Goal: Information Seeking & Learning: Understand process/instructions

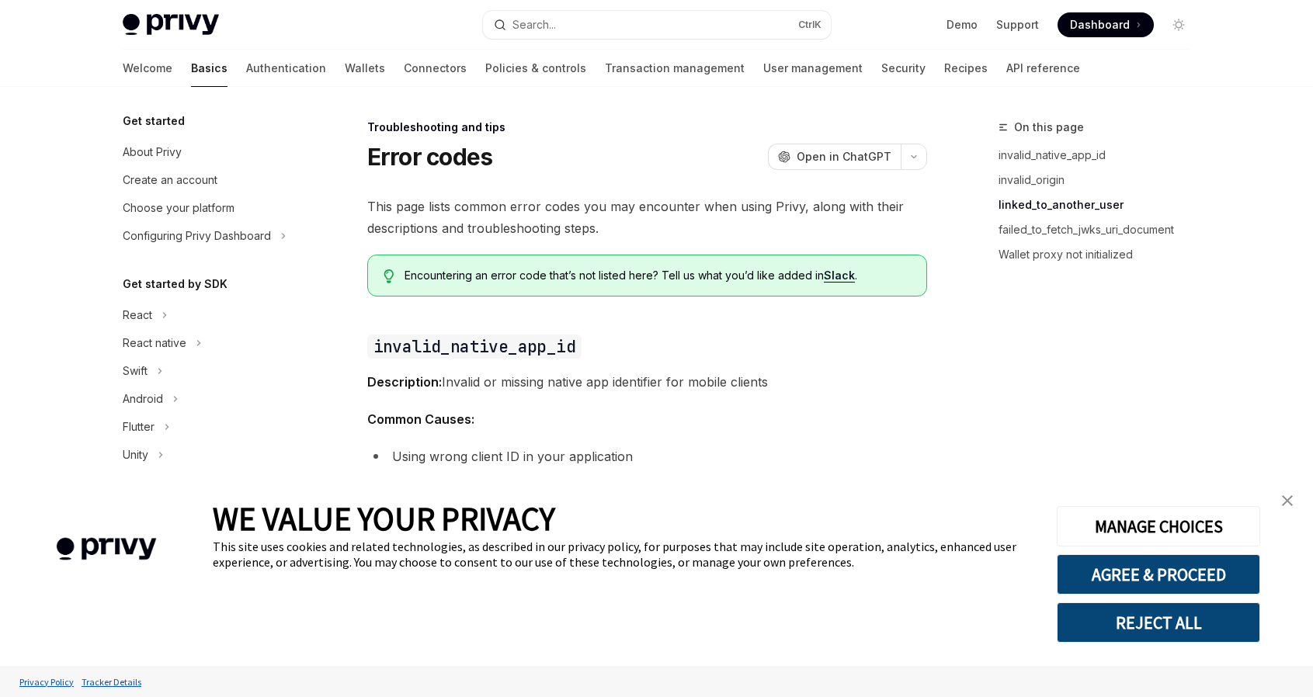
type textarea "*"
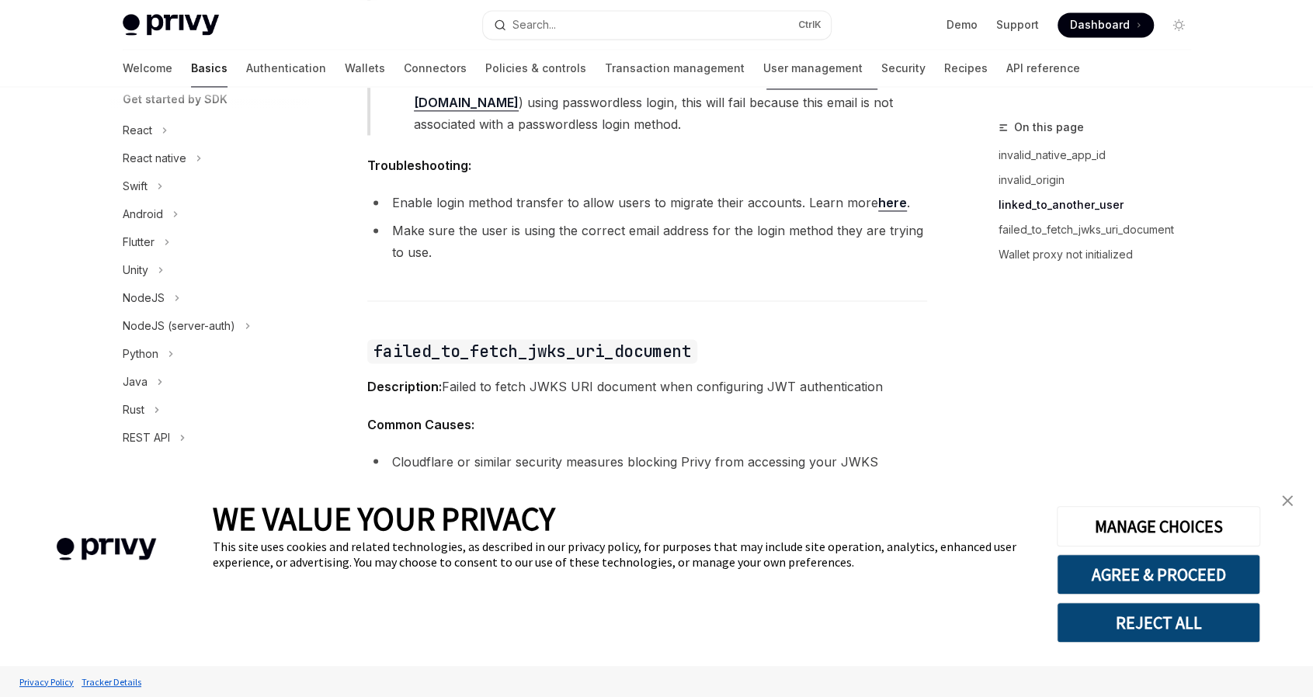
click at [1288, 503] on img "close banner" at bounding box center [1287, 500] width 11 height 11
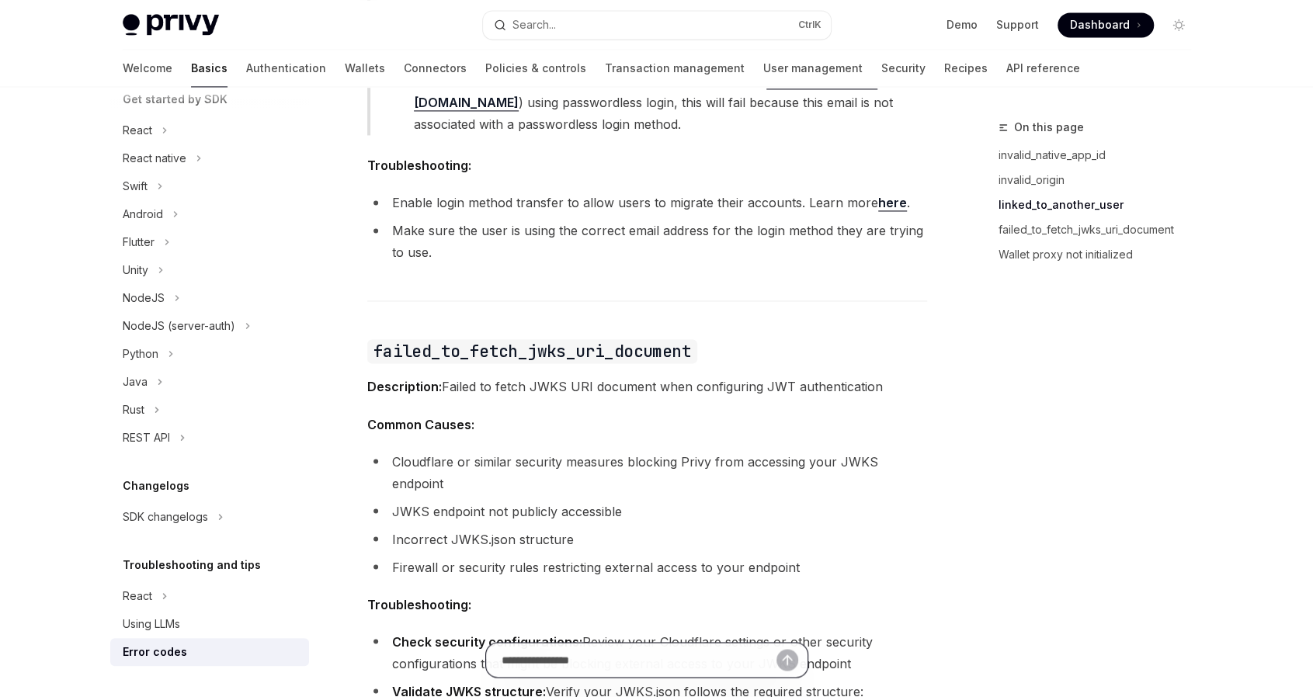
click at [600, 667] on input "Ask a question..." at bounding box center [638, 660] width 275 height 34
paste input "**********"
type input "**********"
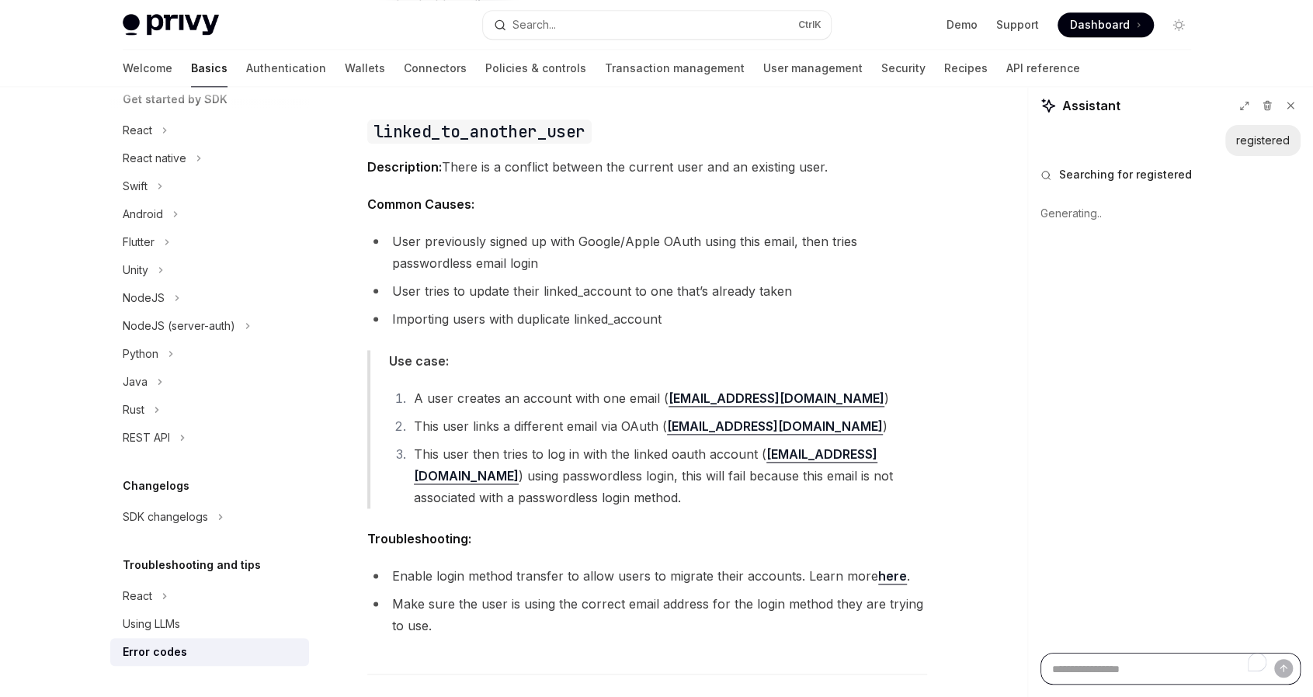
scroll to position [1164, 0]
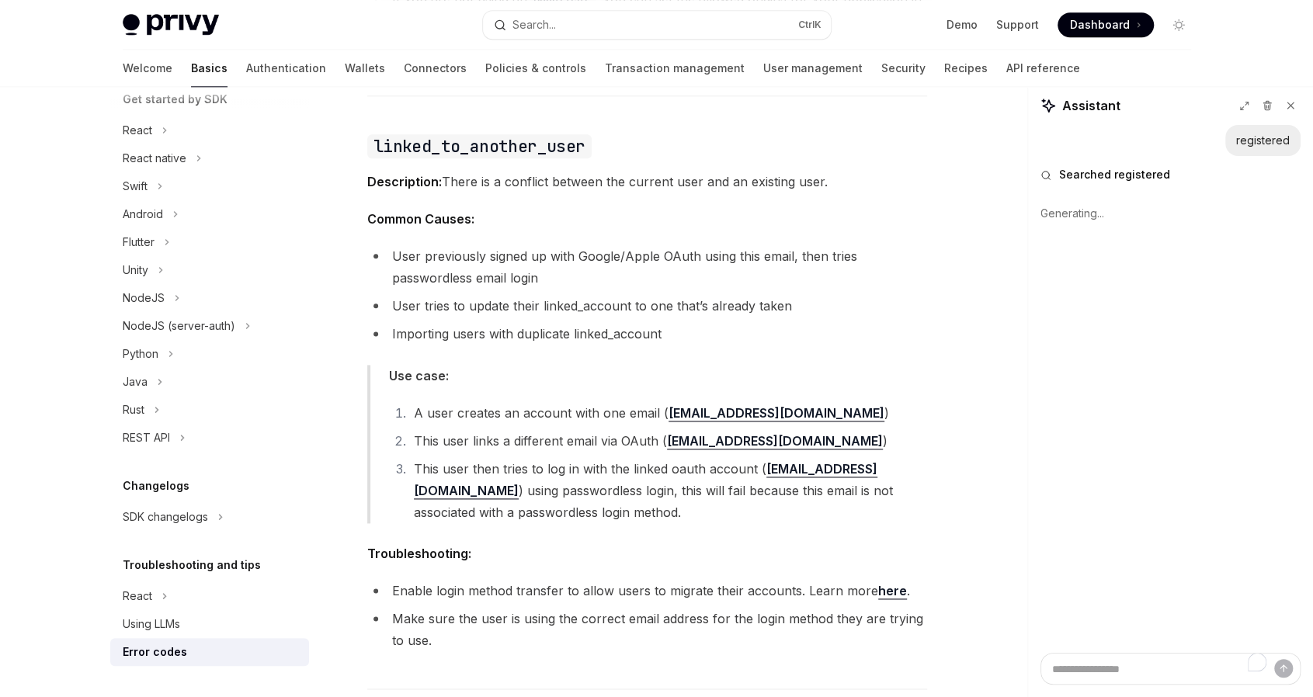
click at [648, 210] on span "Common Causes:" at bounding box center [647, 219] width 560 height 22
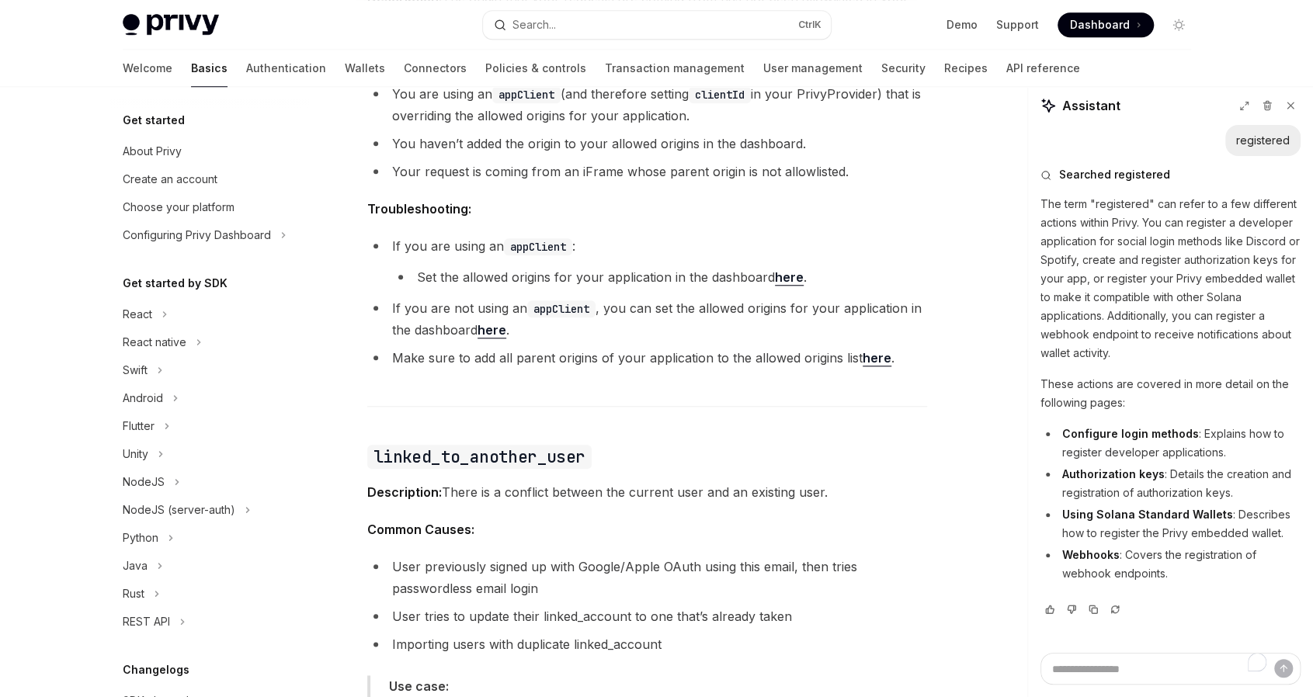
scroll to position [0, 0]
click at [193, 179] on div "Create an account" at bounding box center [170, 180] width 95 height 19
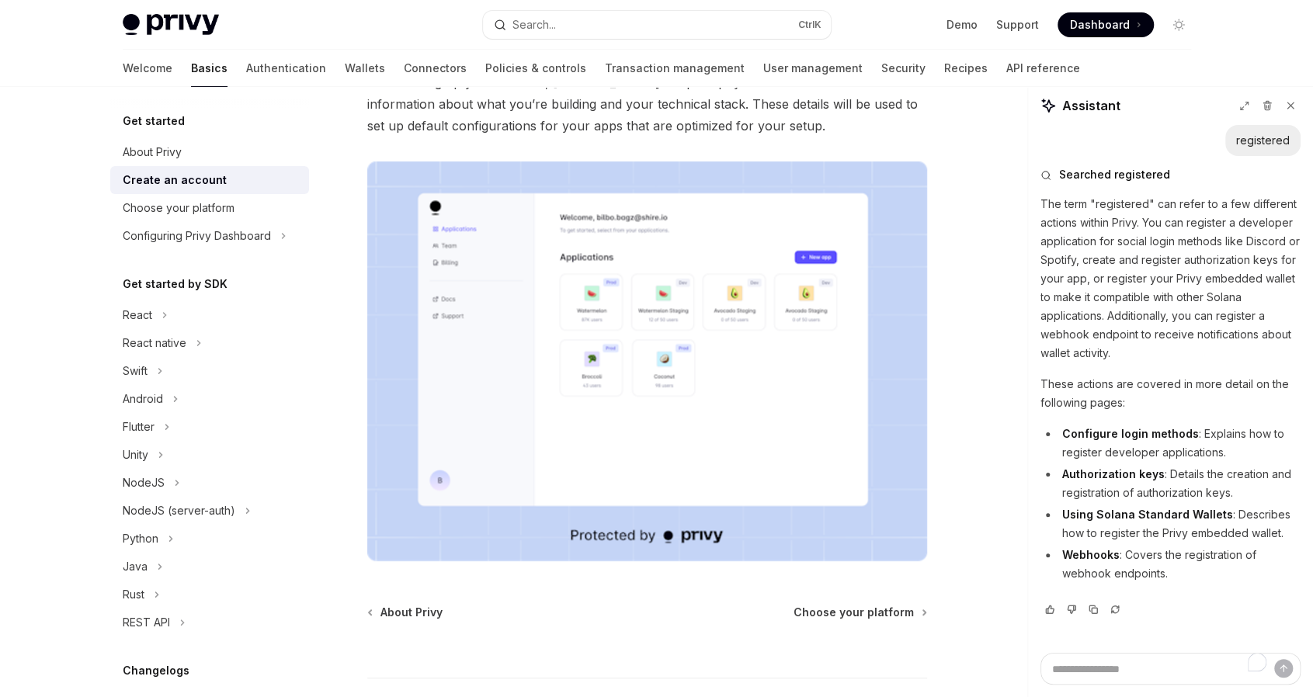
scroll to position [297, 0]
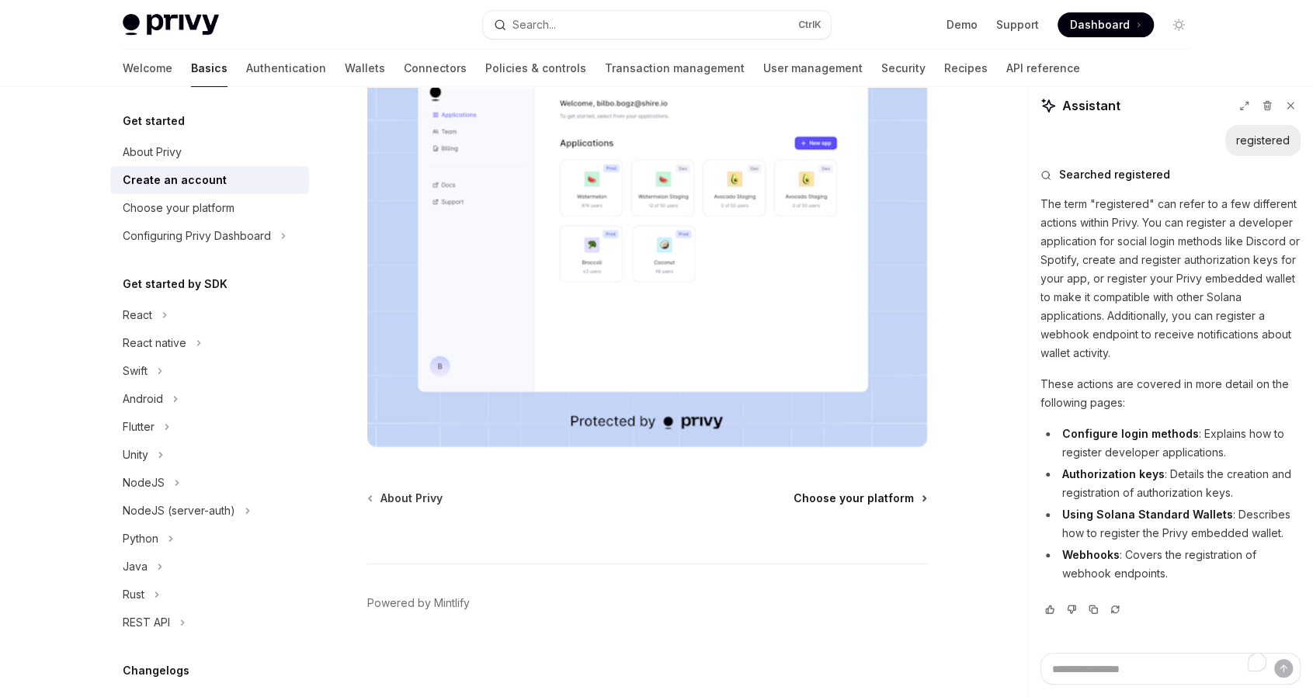
click at [900, 504] on span "Choose your platform" at bounding box center [853, 499] width 120 height 16
type textarea "*"
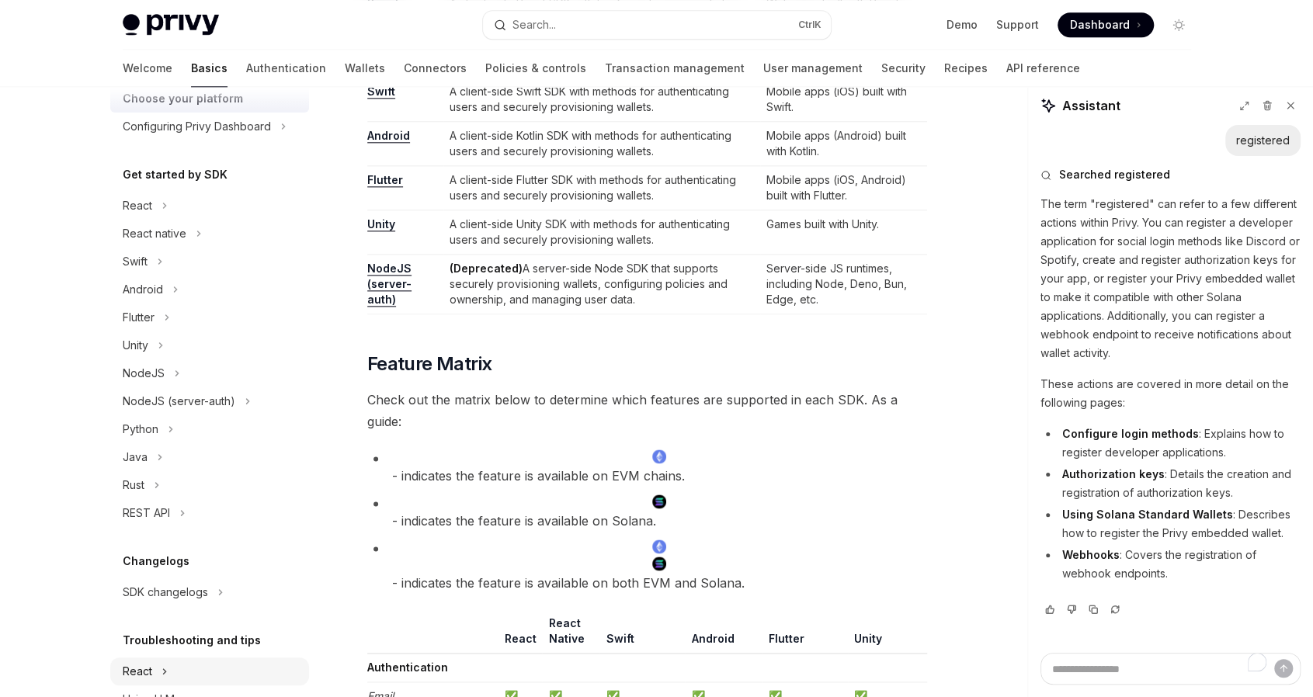
scroll to position [107, 0]
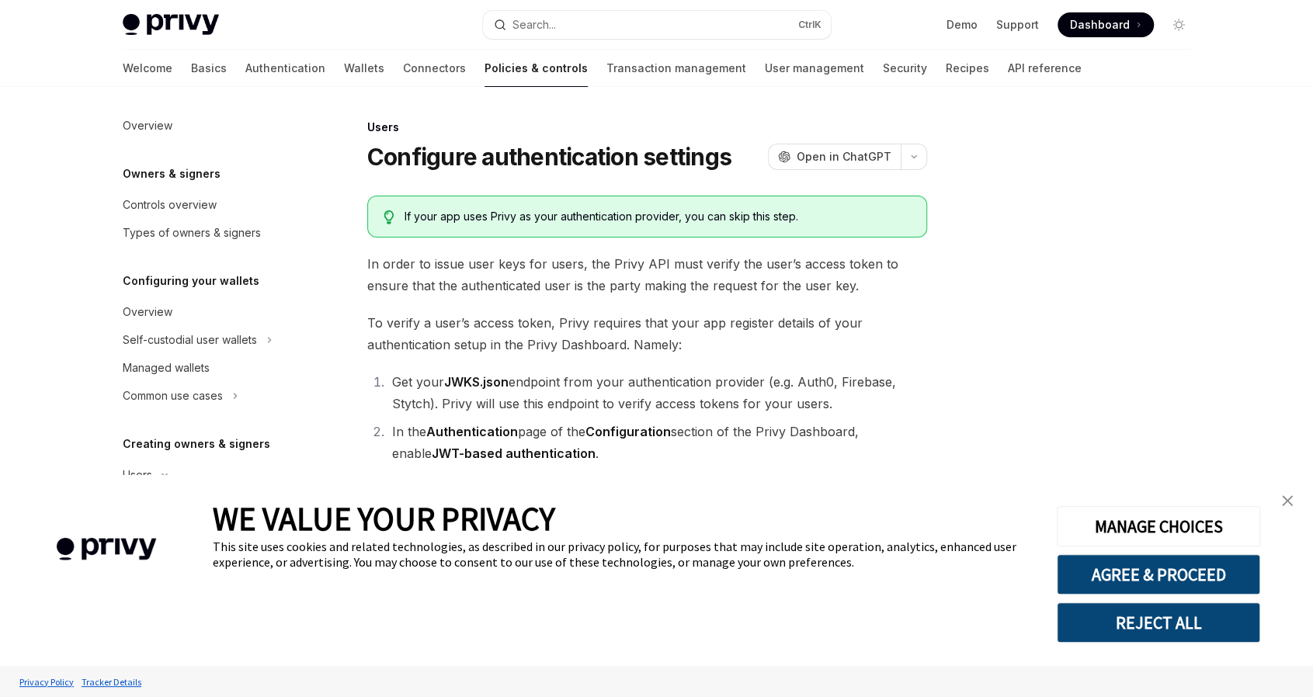
click at [1289, 501] on img "close banner" at bounding box center [1287, 500] width 11 height 11
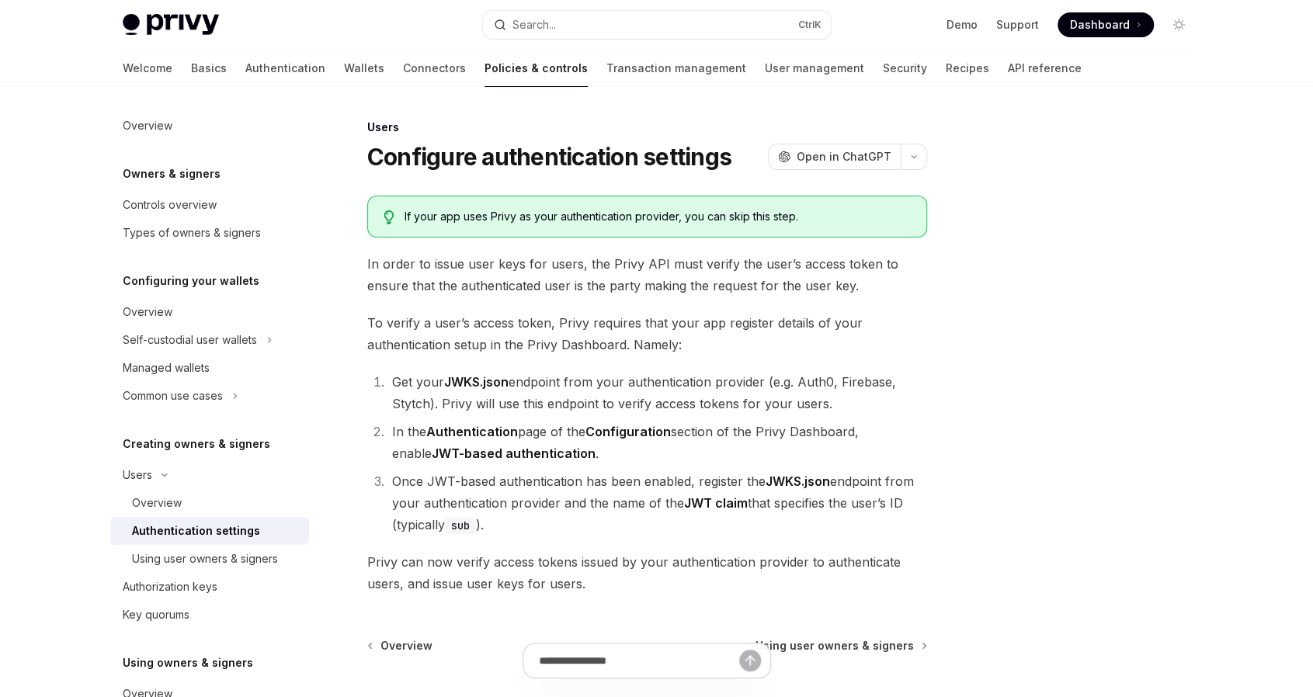
scroll to position [147, 0]
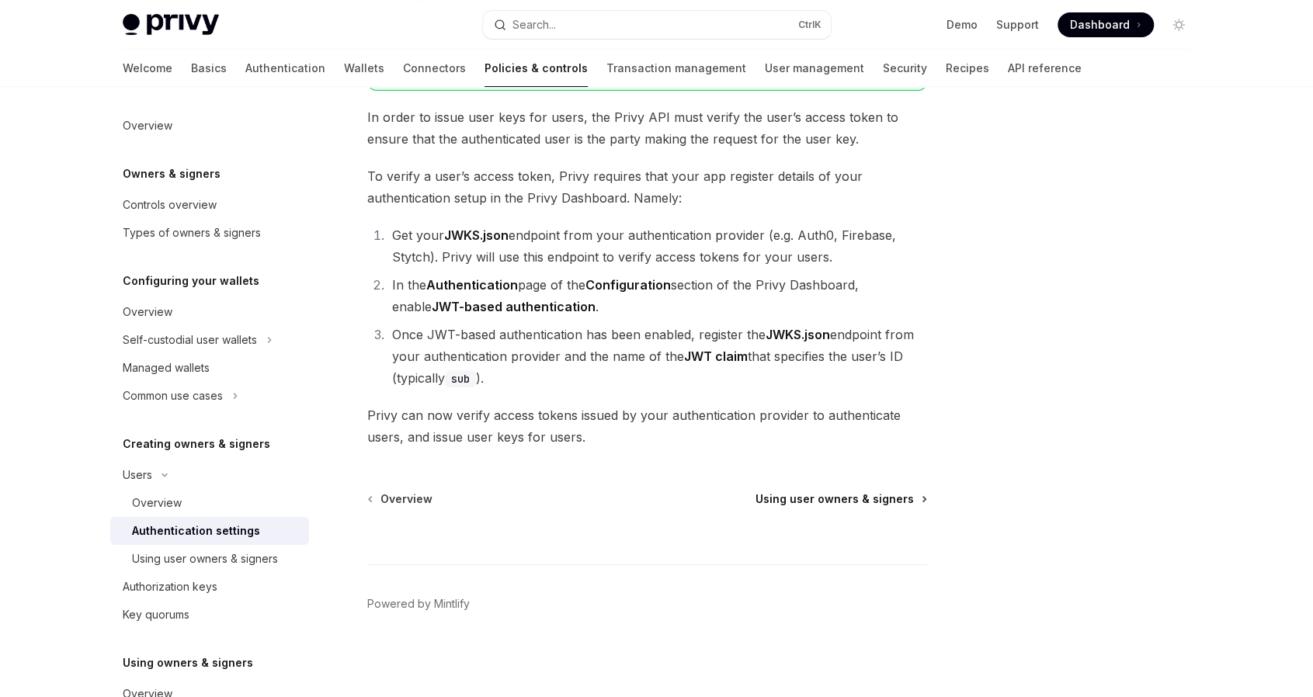
click at [855, 503] on span "Using user owners & signers" at bounding box center [834, 499] width 158 height 16
type textarea "*"
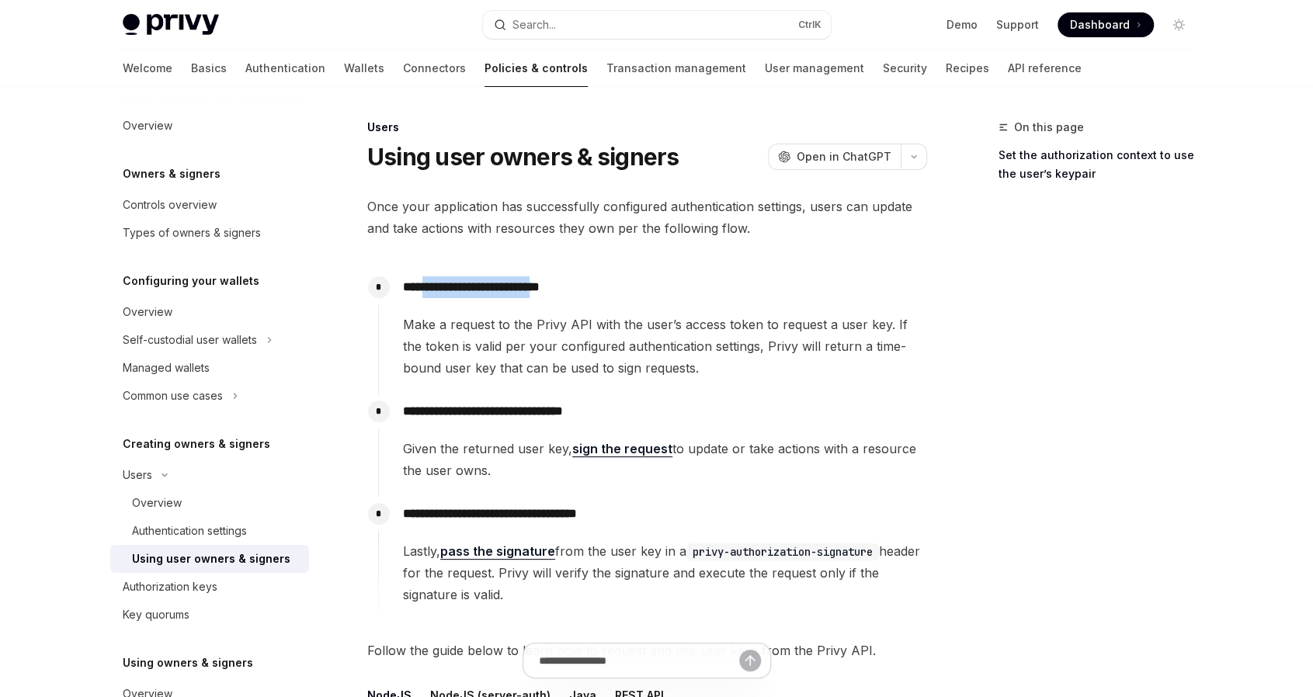
drag, startPoint x: 430, startPoint y: 290, endPoint x: 564, endPoint y: 290, distance: 133.5
click at [564, 290] on p "**********" at bounding box center [664, 287] width 523 height 22
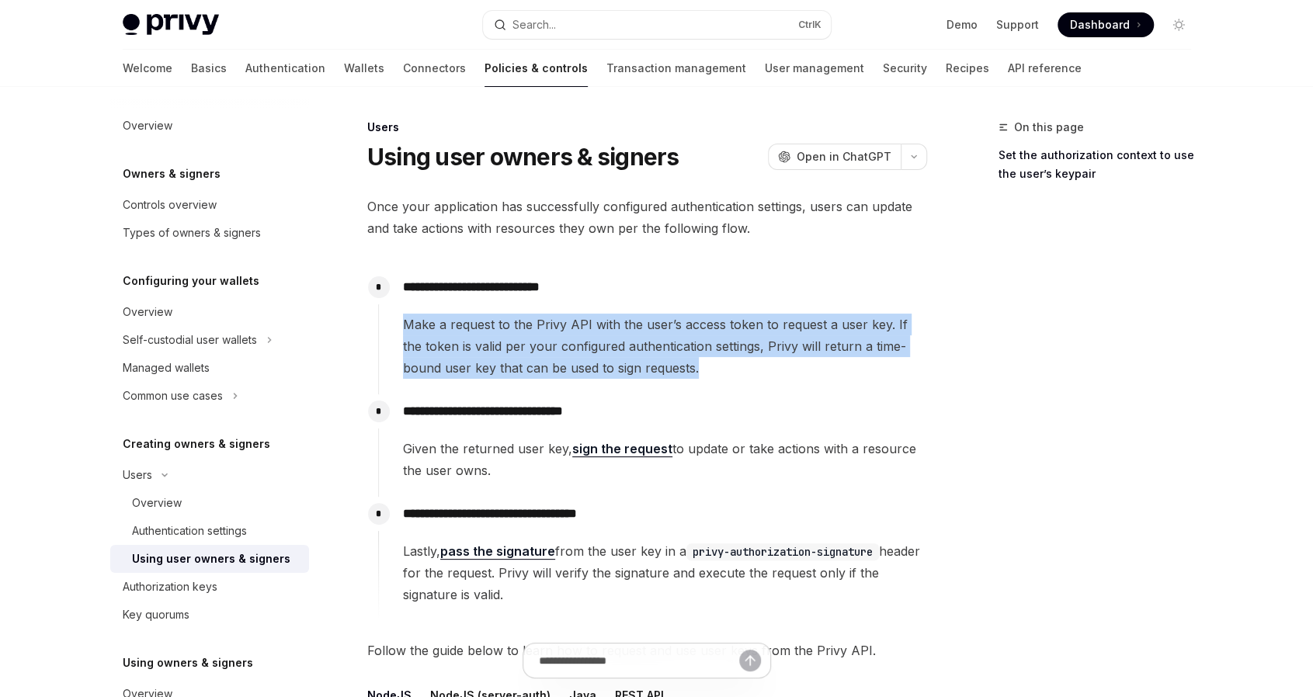
drag, startPoint x: 405, startPoint y: 324, endPoint x: 669, endPoint y: 369, distance: 267.7
click at [669, 369] on span "Make a request to the Privy API with the user’s access token to request a user …" at bounding box center [664, 346] width 523 height 65
click at [680, 388] on span "button" at bounding box center [680, 388] width 0 height 0
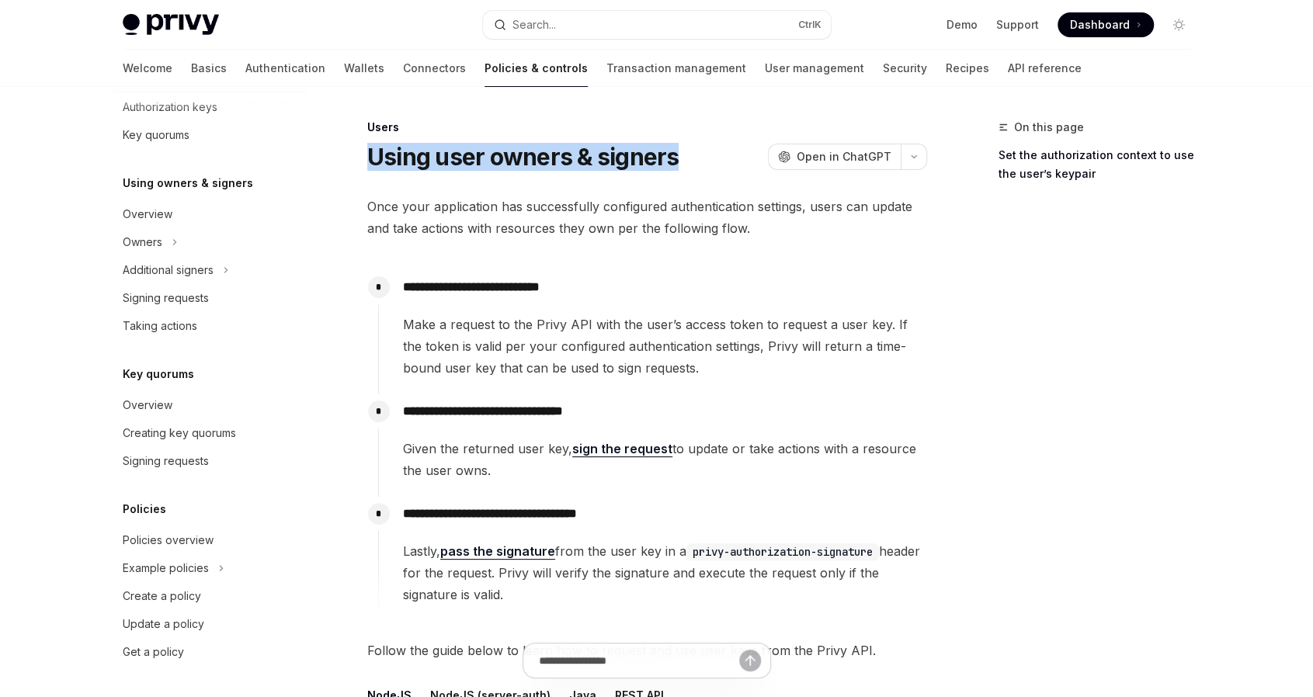
drag, startPoint x: 370, startPoint y: 160, endPoint x: 685, endPoint y: 157, distance: 315.2
click at [685, 157] on div "Using user owners & signers OpenAI Open in ChatGPT" at bounding box center [647, 157] width 560 height 28
click at [696, 175] on span "button" at bounding box center [696, 175] width 0 height 0
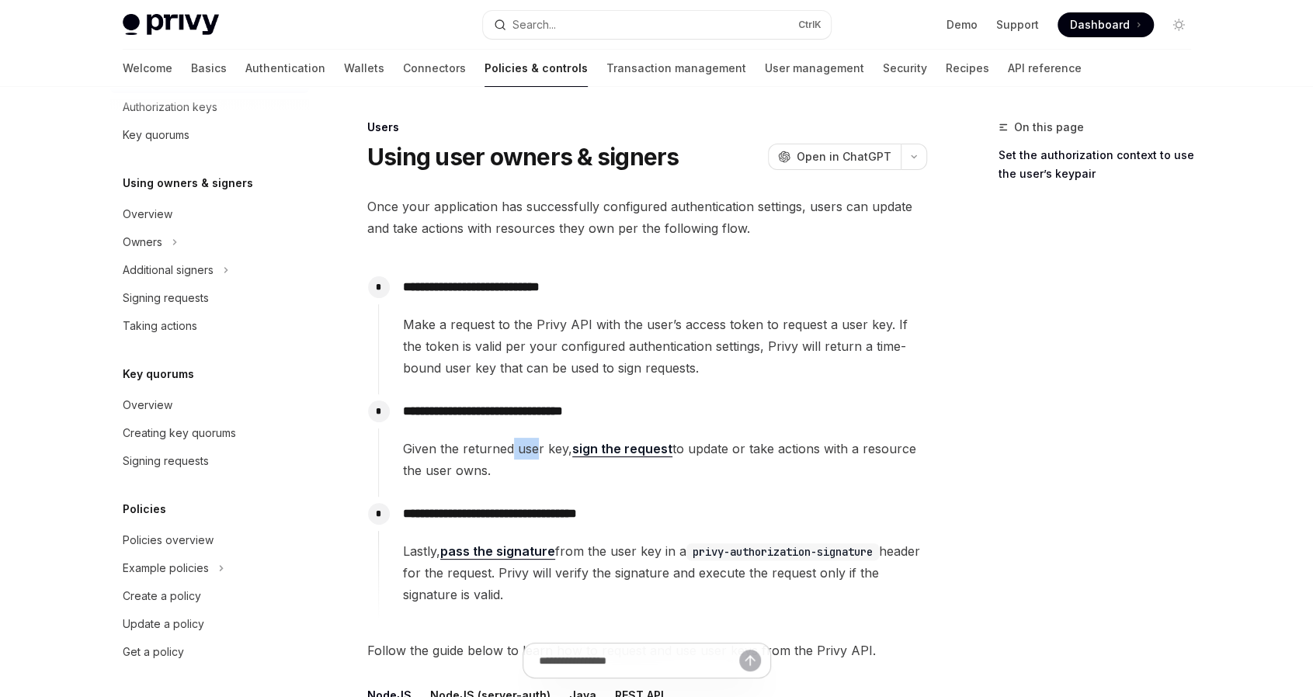
drag, startPoint x: 513, startPoint y: 449, endPoint x: 534, endPoint y: 449, distance: 21.0
click at [534, 449] on span "Given the returned user key, sign the request to update or take actions with a …" at bounding box center [664, 459] width 523 height 43
click at [782, 451] on span "Given the returned user key, sign the request to update or take actions with a …" at bounding box center [664, 459] width 523 height 43
drag, startPoint x: 403, startPoint y: 449, endPoint x: 494, endPoint y: 469, distance: 93.0
click at [494, 469] on span "Given the returned user key, sign the request to update or take actions with a …" at bounding box center [664, 459] width 523 height 43
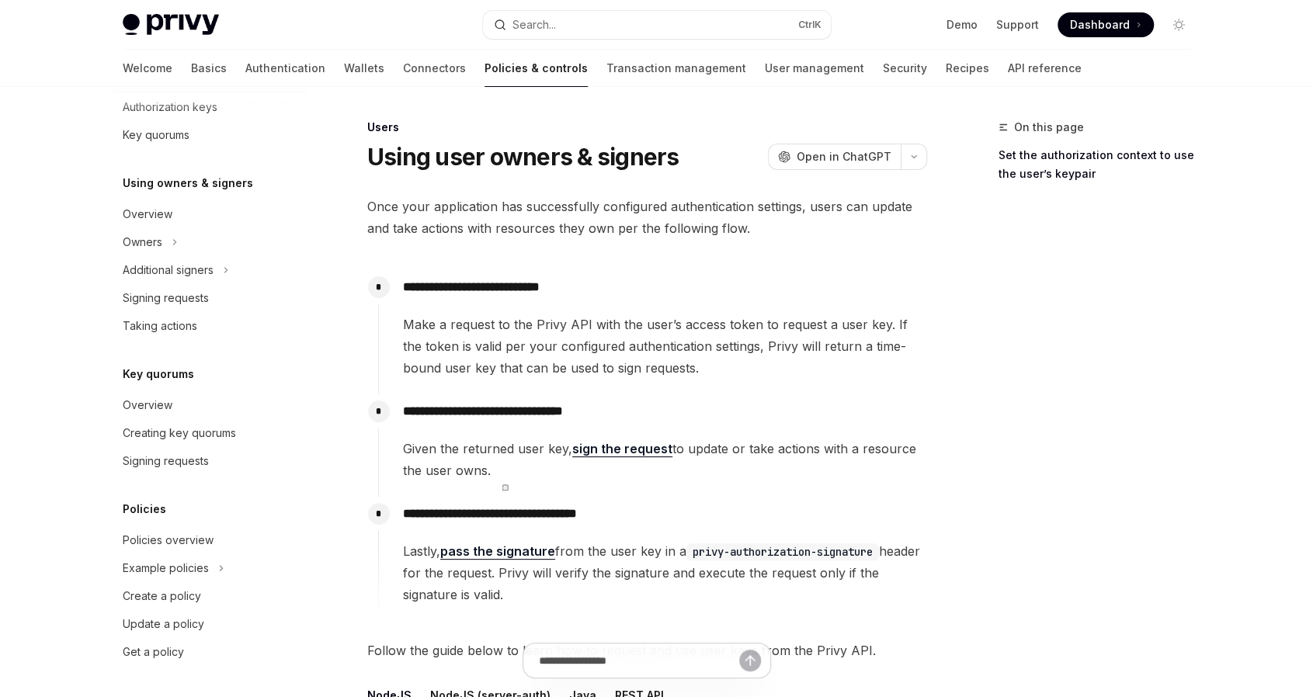
click at [505, 487] on span "button" at bounding box center [505, 487] width 0 height 0
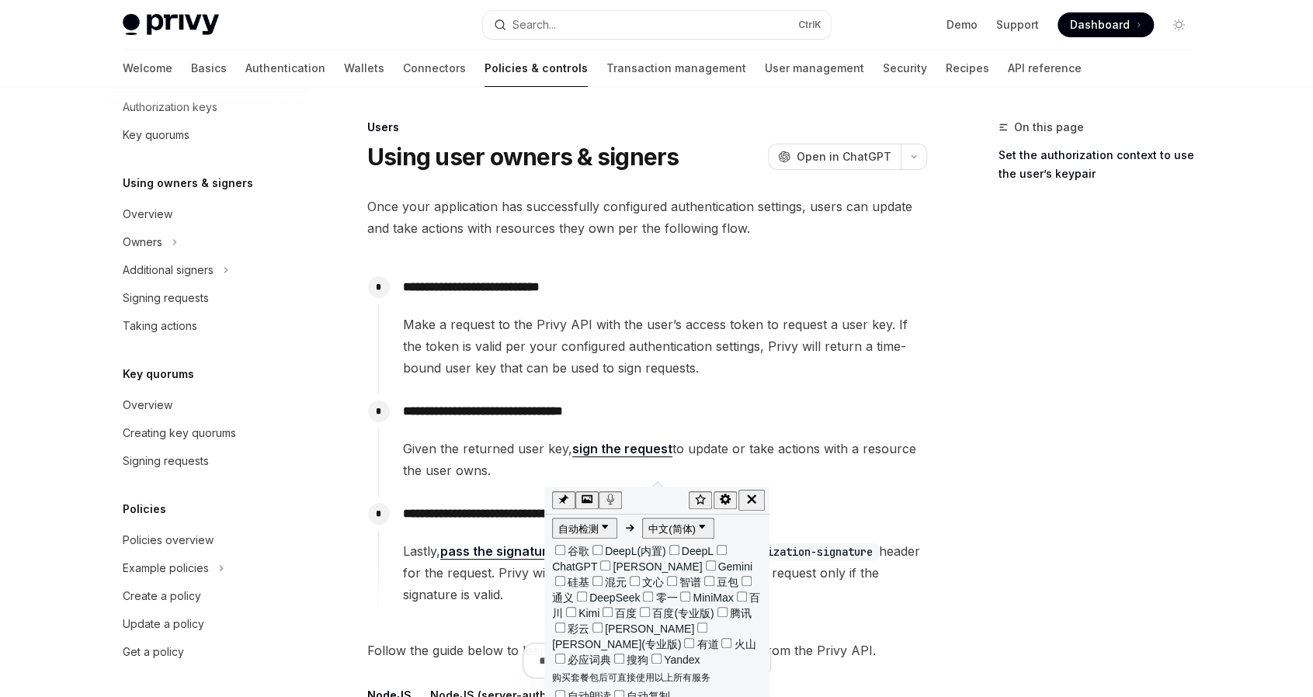
click at [874, 442] on span "Given the returned user key, sign the request to update or take actions with a …" at bounding box center [664, 459] width 523 height 43
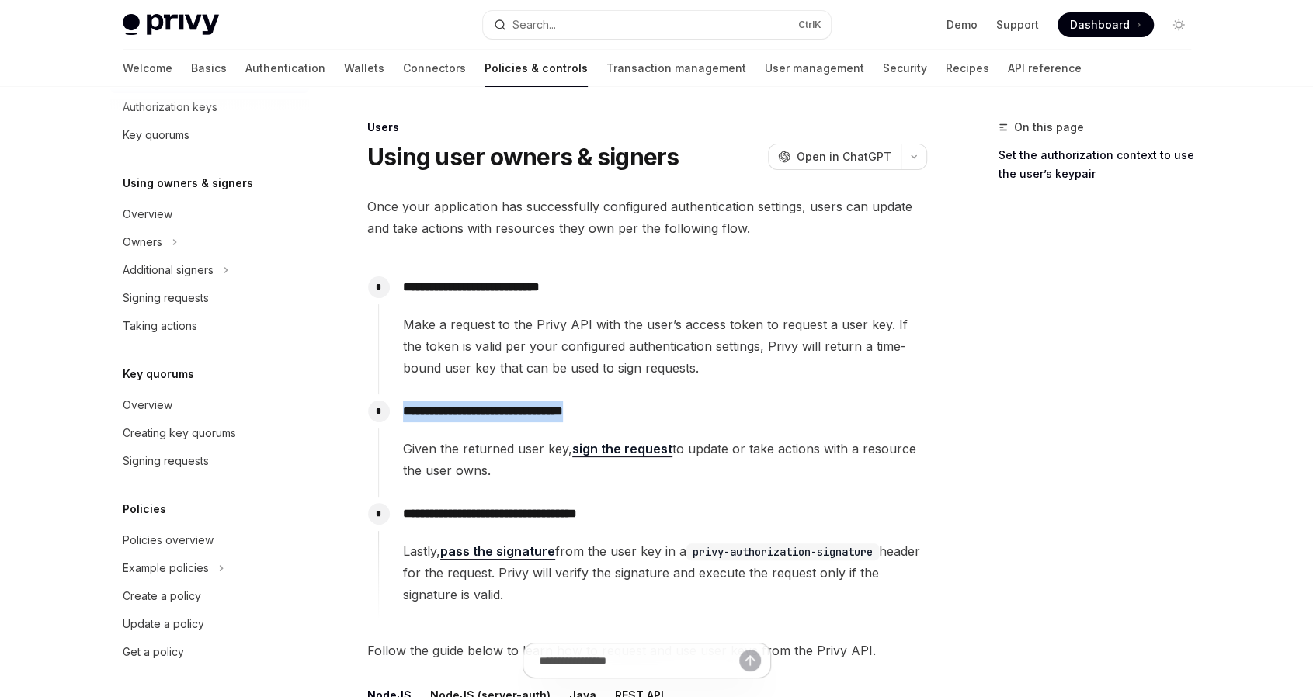
drag, startPoint x: 398, startPoint y: 409, endPoint x: 608, endPoint y: 409, distance: 209.6
click at [608, 409] on div "**********" at bounding box center [652, 437] width 549 height 87
click at [619, 428] on span "button" at bounding box center [619, 428] width 0 height 0
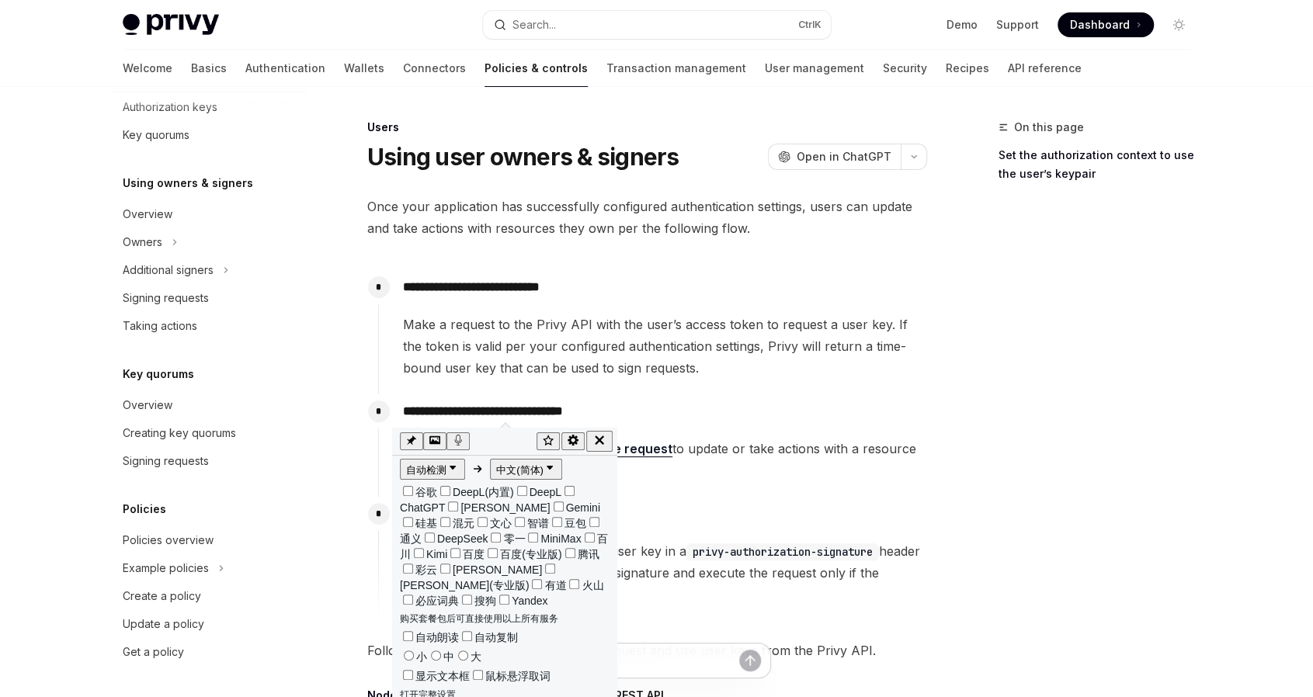
click at [792, 442] on span "Given the returned user key, sign the request to update or take actions with a …" at bounding box center [664, 459] width 523 height 43
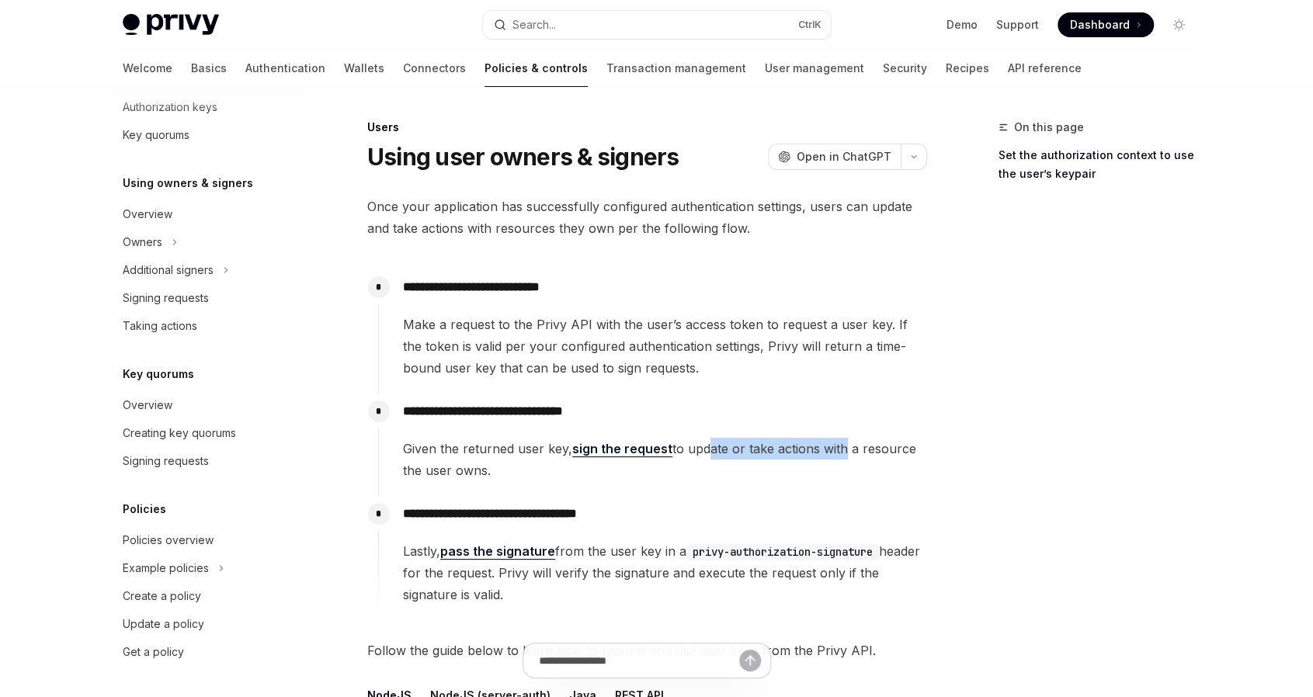
drag, startPoint x: 700, startPoint y: 449, endPoint x: 842, endPoint y: 446, distance: 142.1
click at [842, 446] on span "Given the returned user key, sign the request to update or take actions with a …" at bounding box center [664, 459] width 523 height 43
click at [891, 445] on span "Given the returned user key, sign the request to update or take actions with a …" at bounding box center [664, 459] width 523 height 43
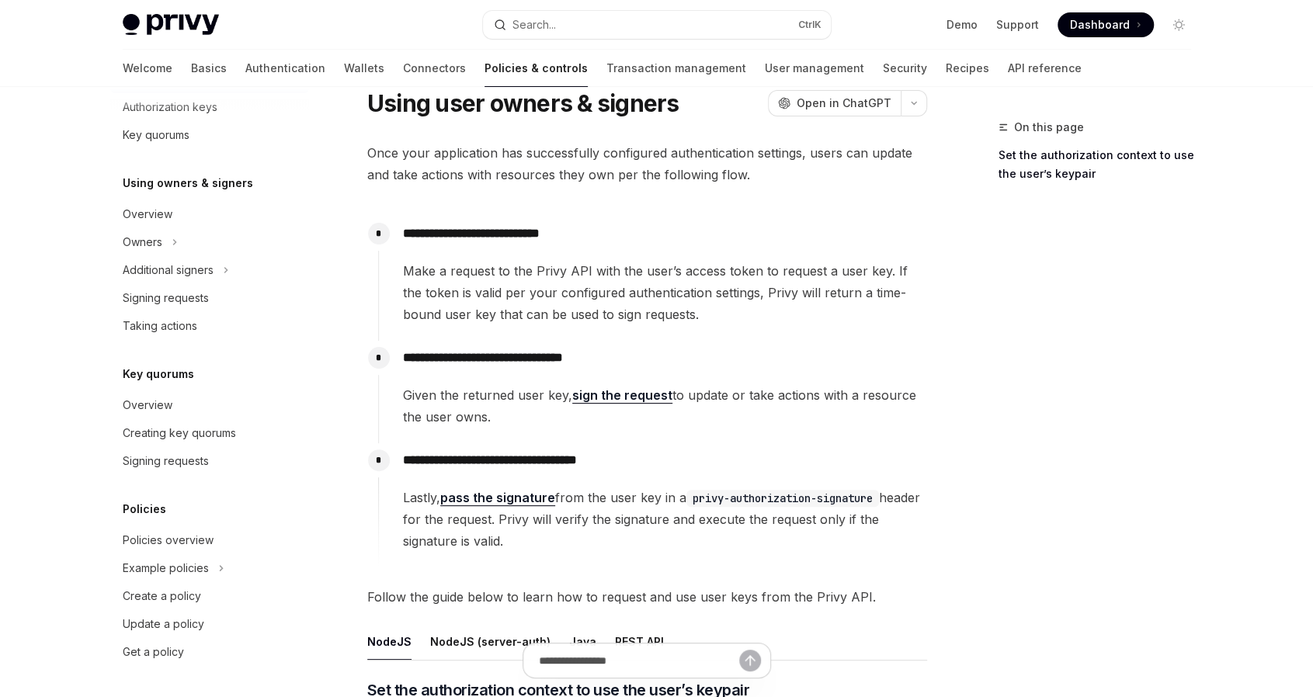
scroll to position [78, 0]
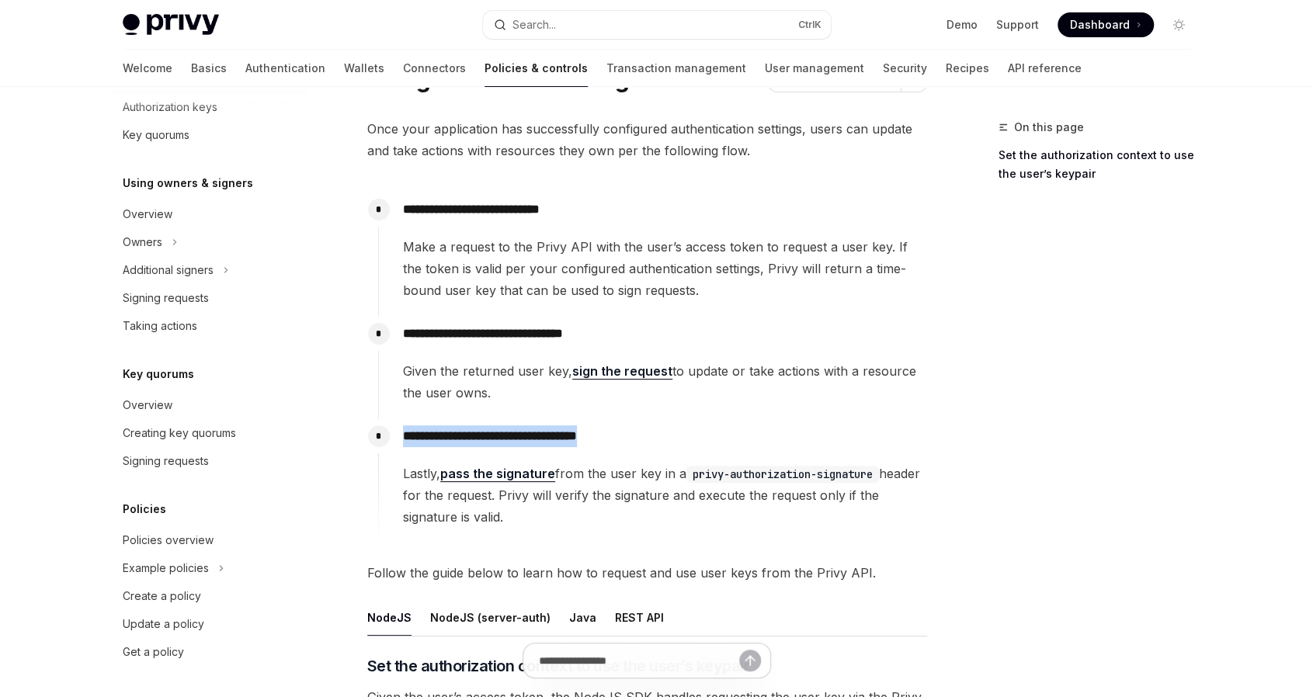
drag, startPoint x: 404, startPoint y: 435, endPoint x: 631, endPoint y: 441, distance: 226.7
click at [631, 441] on p "**********" at bounding box center [664, 436] width 523 height 22
click at [642, 460] on span "button" at bounding box center [642, 460] width 0 height 0
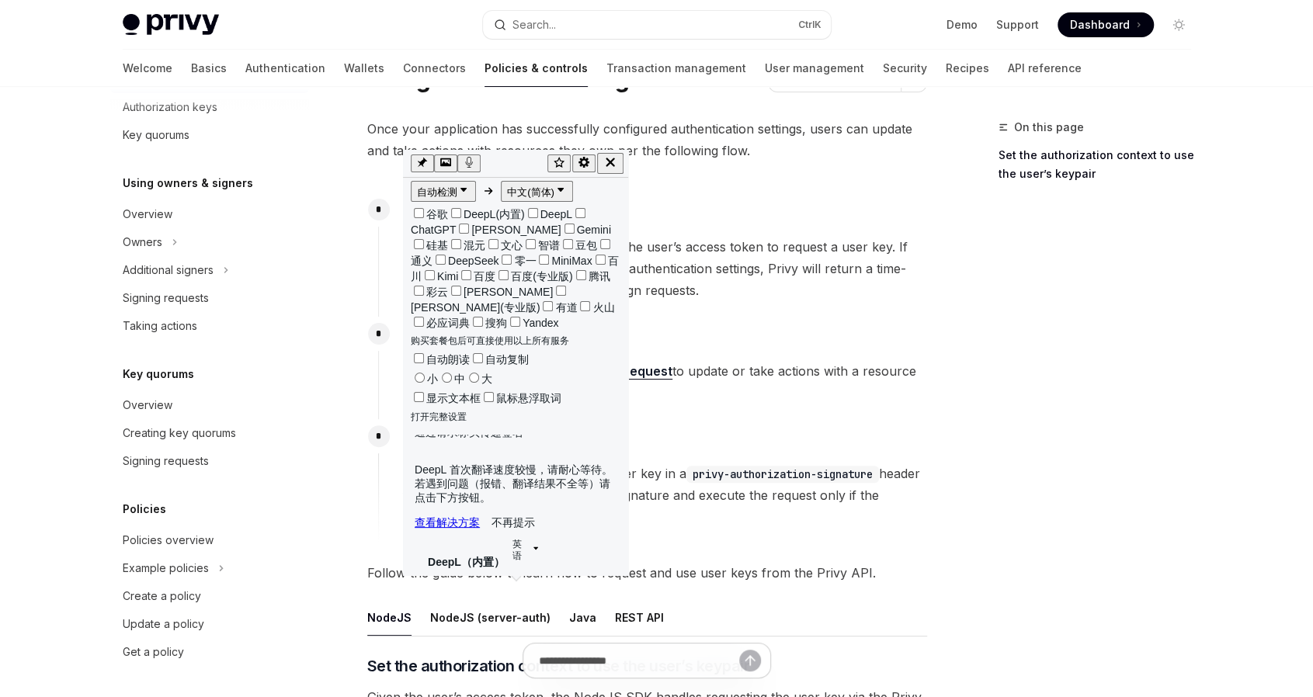
scroll to position [103, 0]
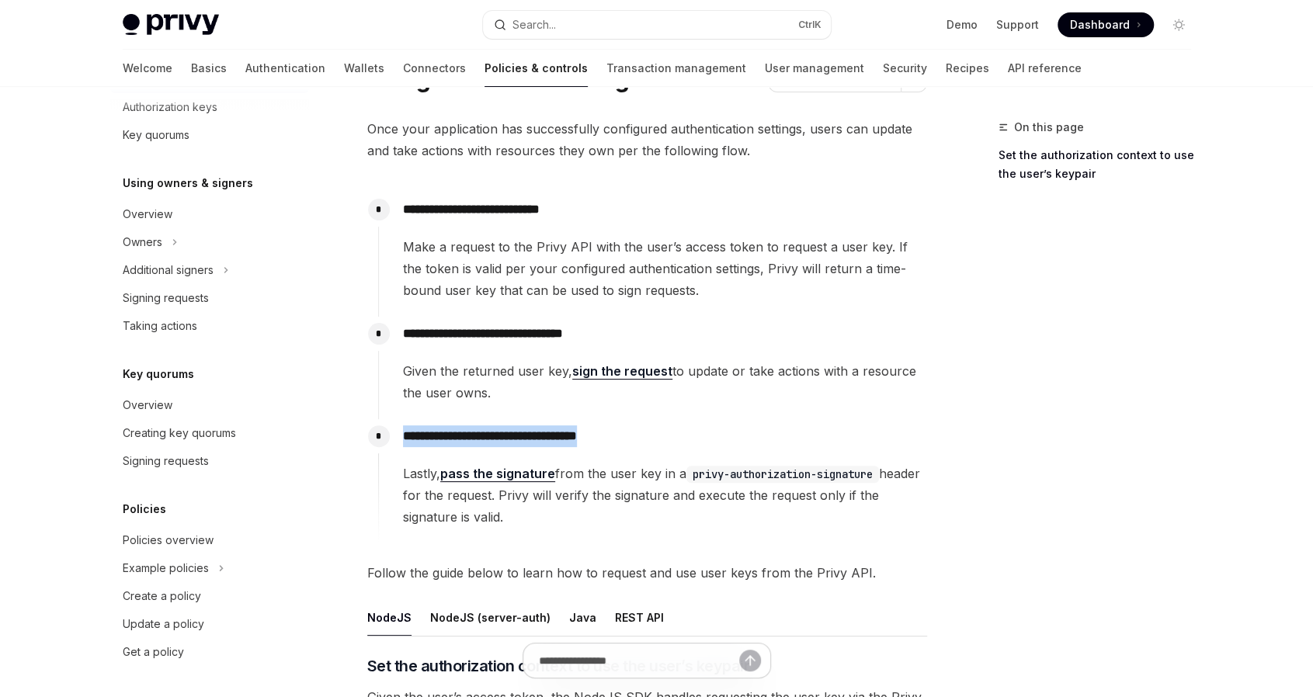
click at [807, 439] on p "**********" at bounding box center [664, 436] width 523 height 22
click at [782, 426] on p "**********" at bounding box center [664, 436] width 523 height 22
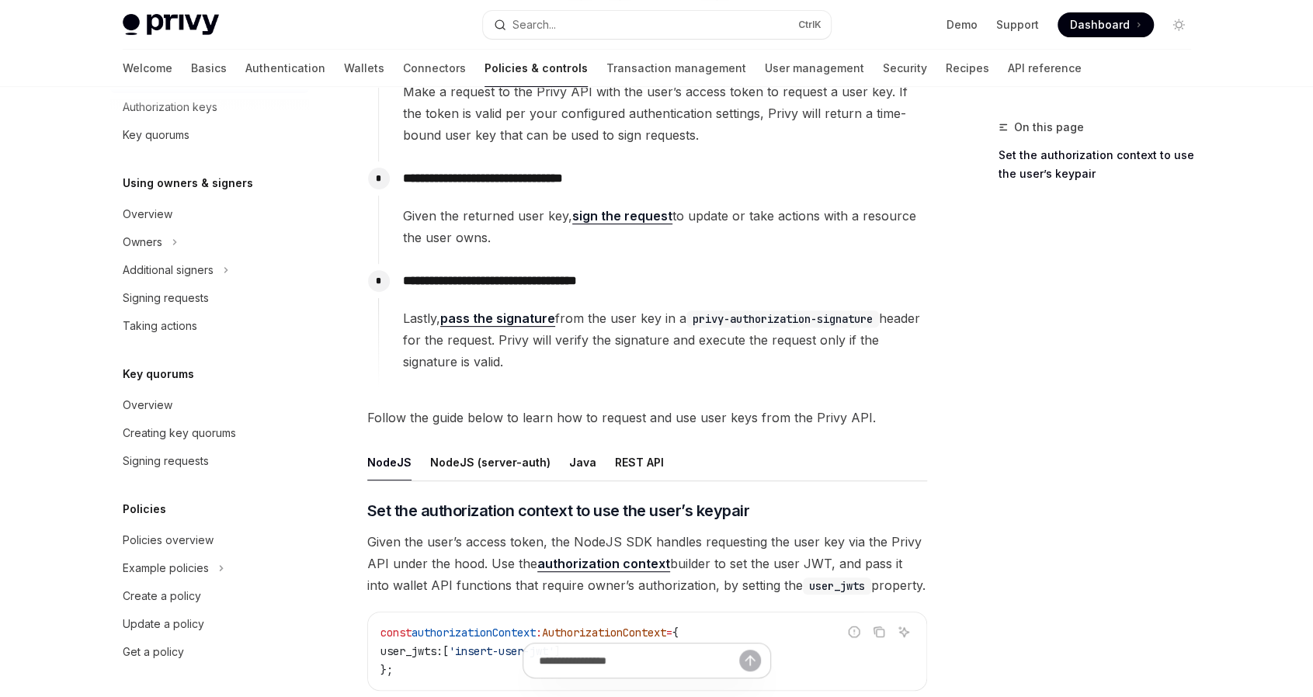
scroll to position [78, 0]
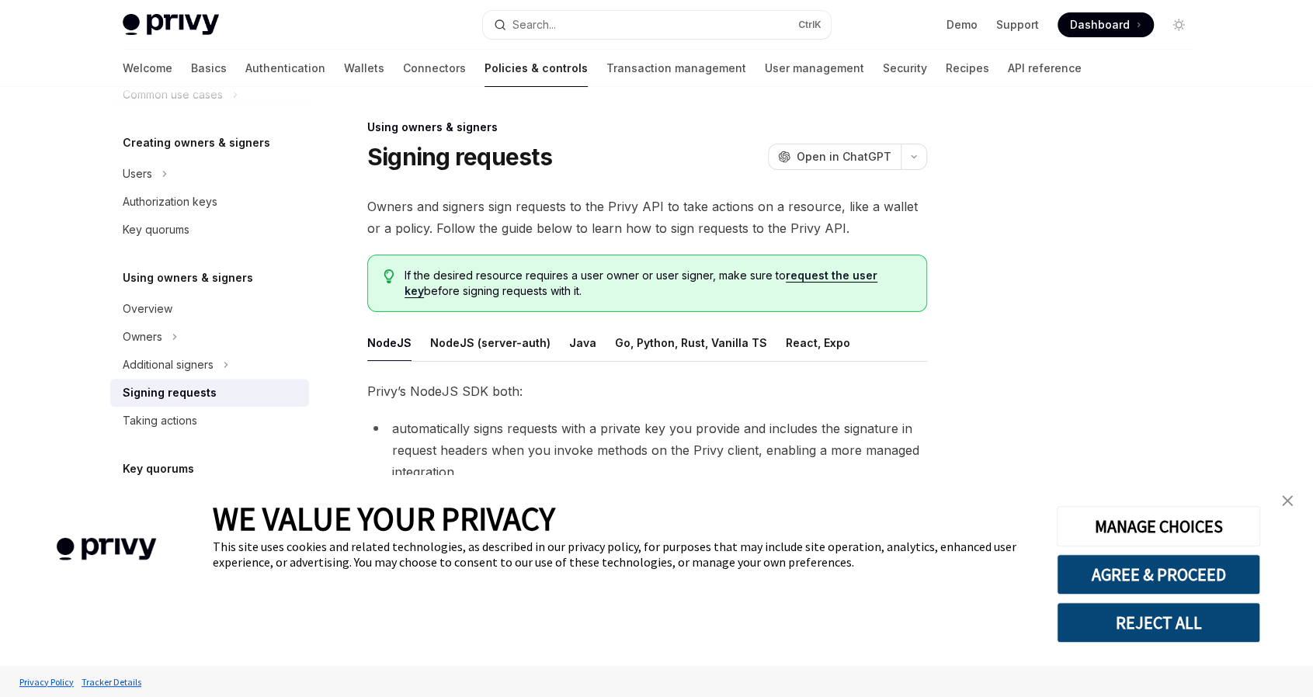
scroll to position [78, 0]
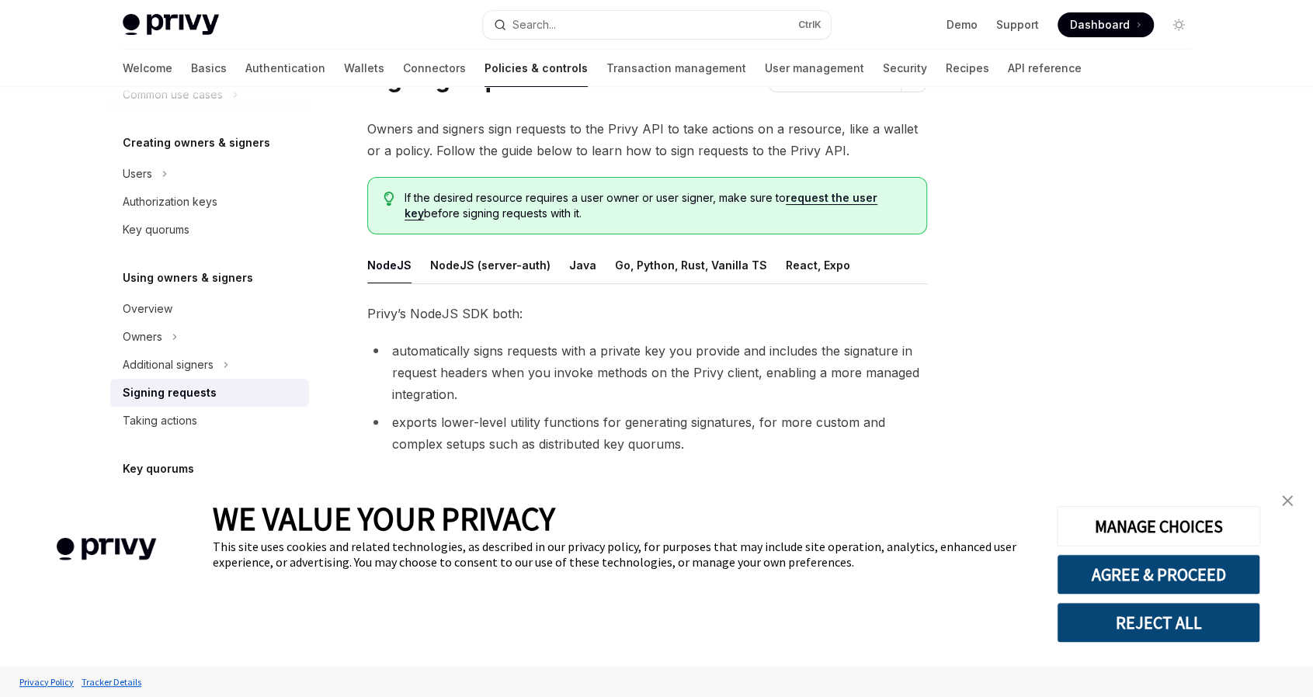
click at [1285, 505] on img "close banner" at bounding box center [1287, 500] width 11 height 11
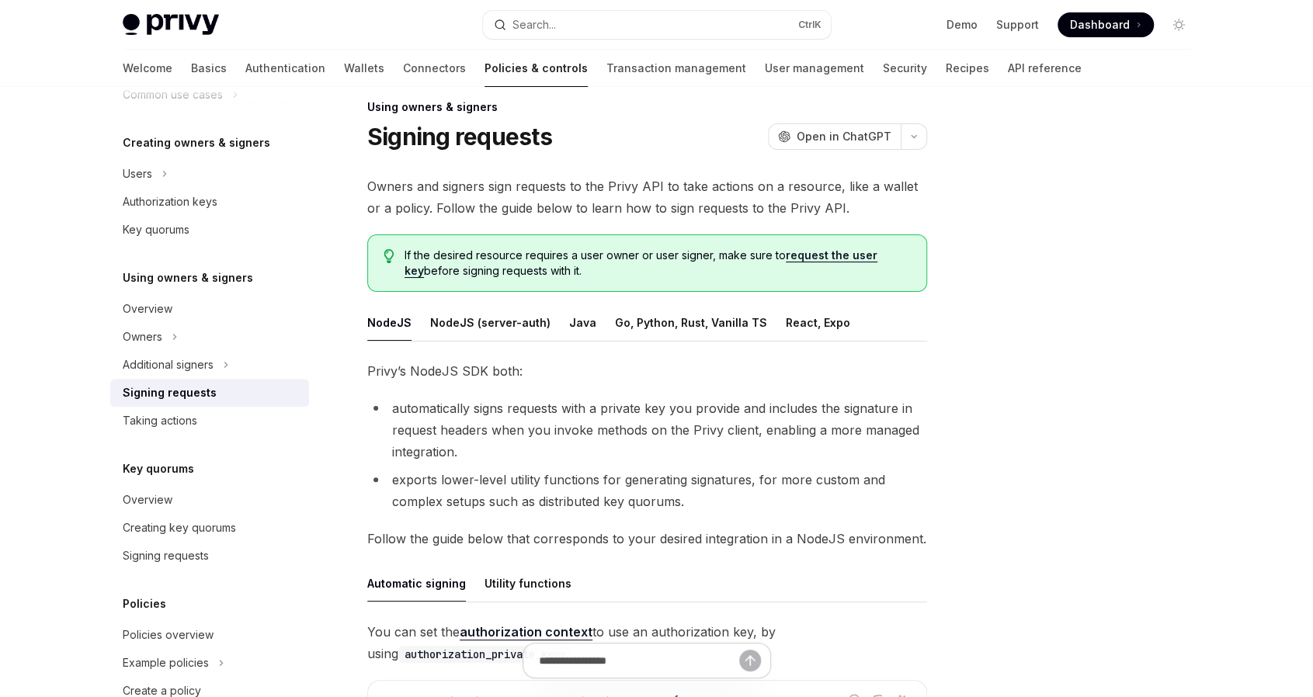
scroll to position [0, 0]
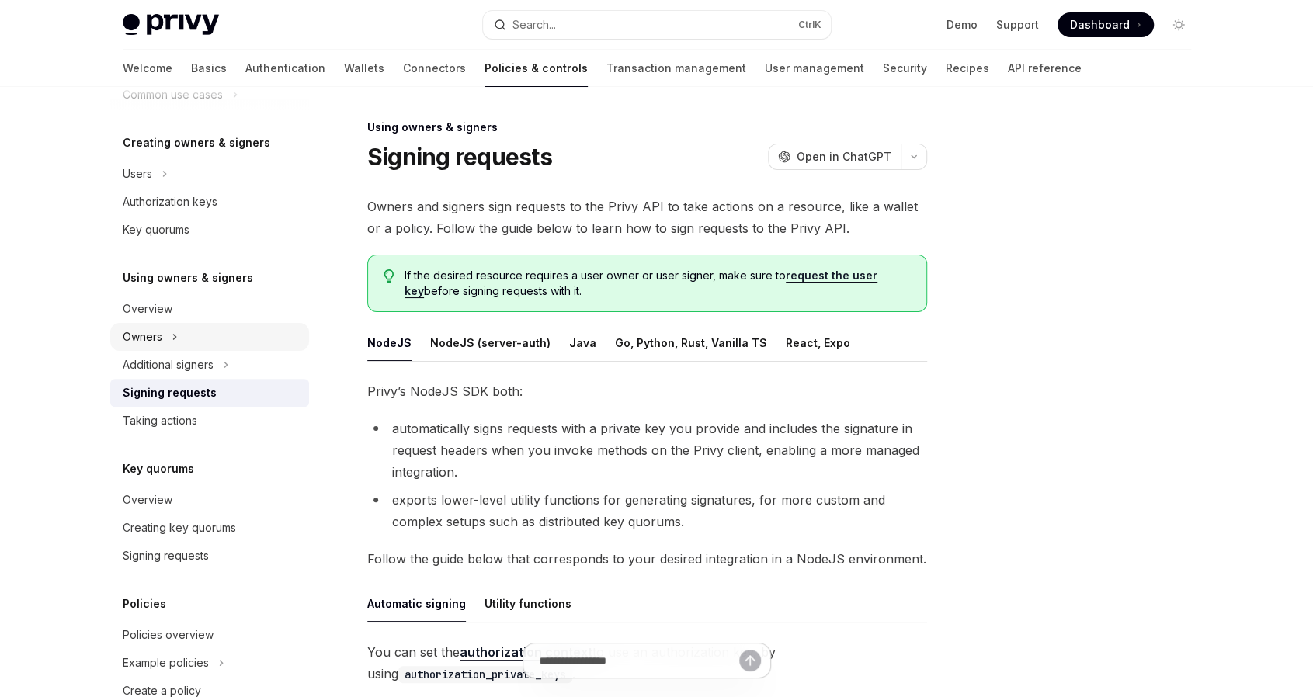
click at [165, 338] on button "Owners" at bounding box center [209, 337] width 199 height 28
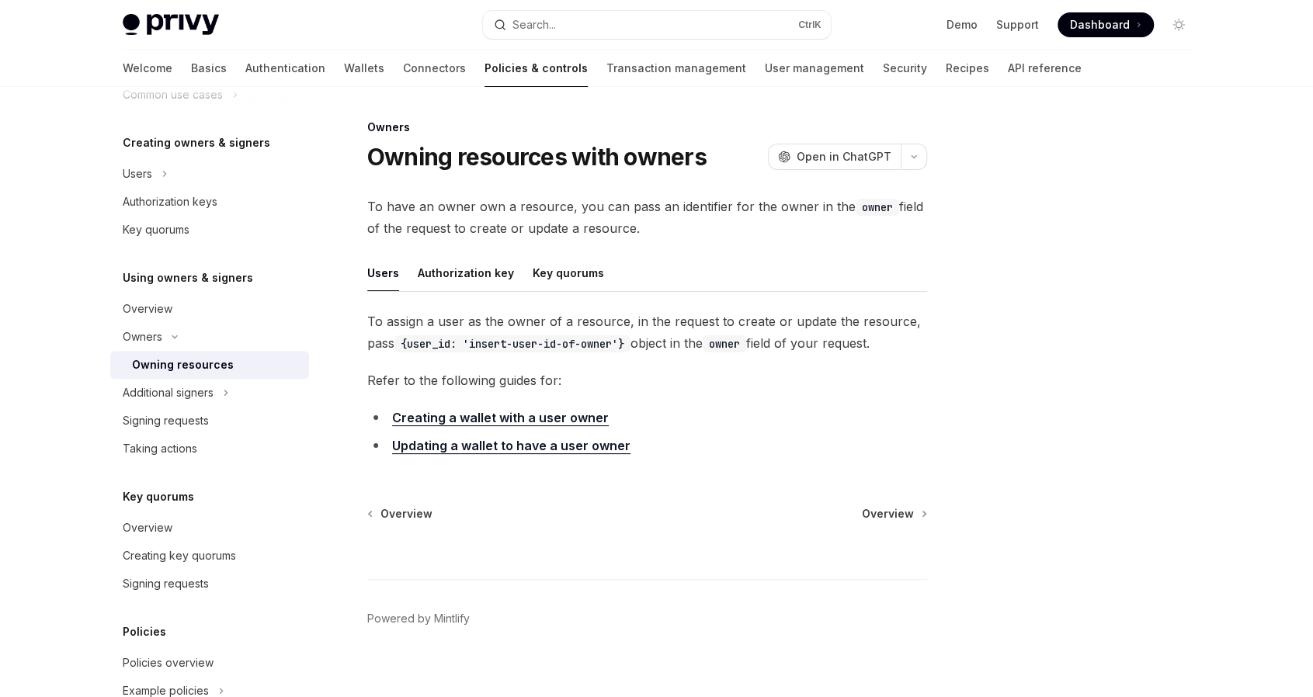
drag, startPoint x: 368, startPoint y: 204, endPoint x: 681, endPoint y: 229, distance: 313.8
click at [681, 229] on span "To have an owner own a resource, you can pass an identifier for the owner in th…" at bounding box center [647, 217] width 560 height 43
click at [692, 248] on span "button" at bounding box center [692, 248] width 0 height 0
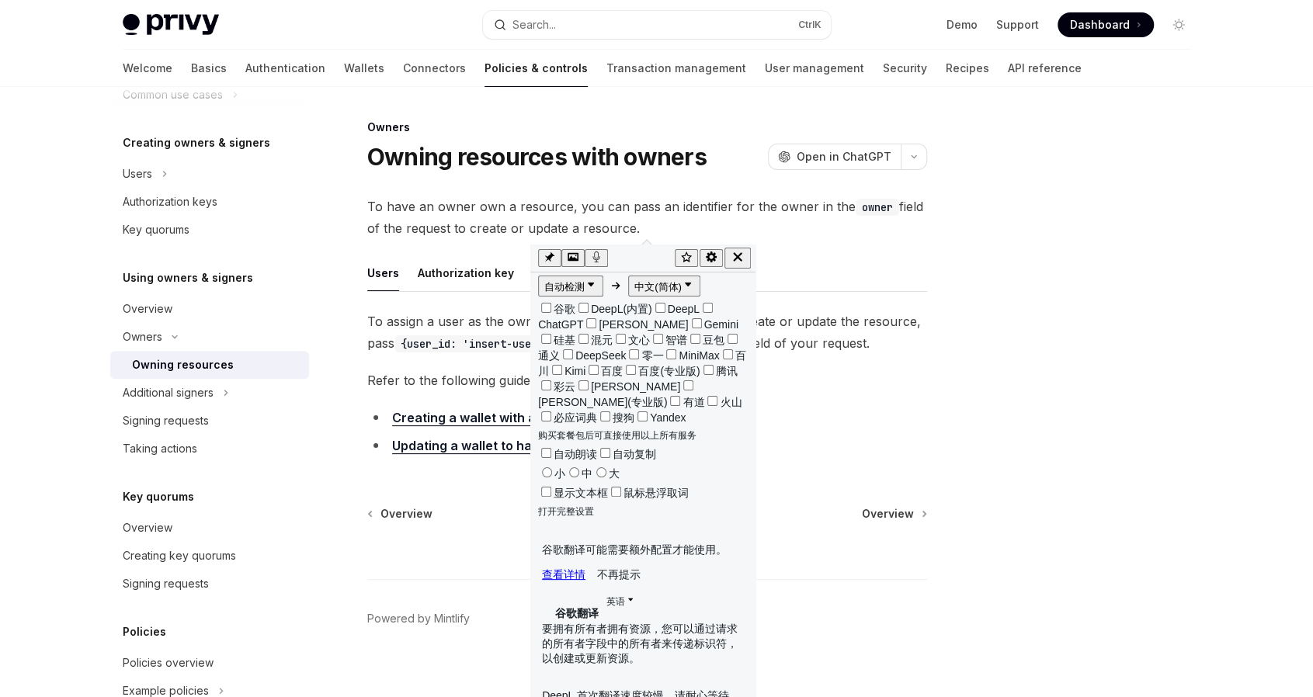
click at [728, 165] on div "Owning resources with owners OpenAI Open in ChatGPT" at bounding box center [647, 157] width 560 height 28
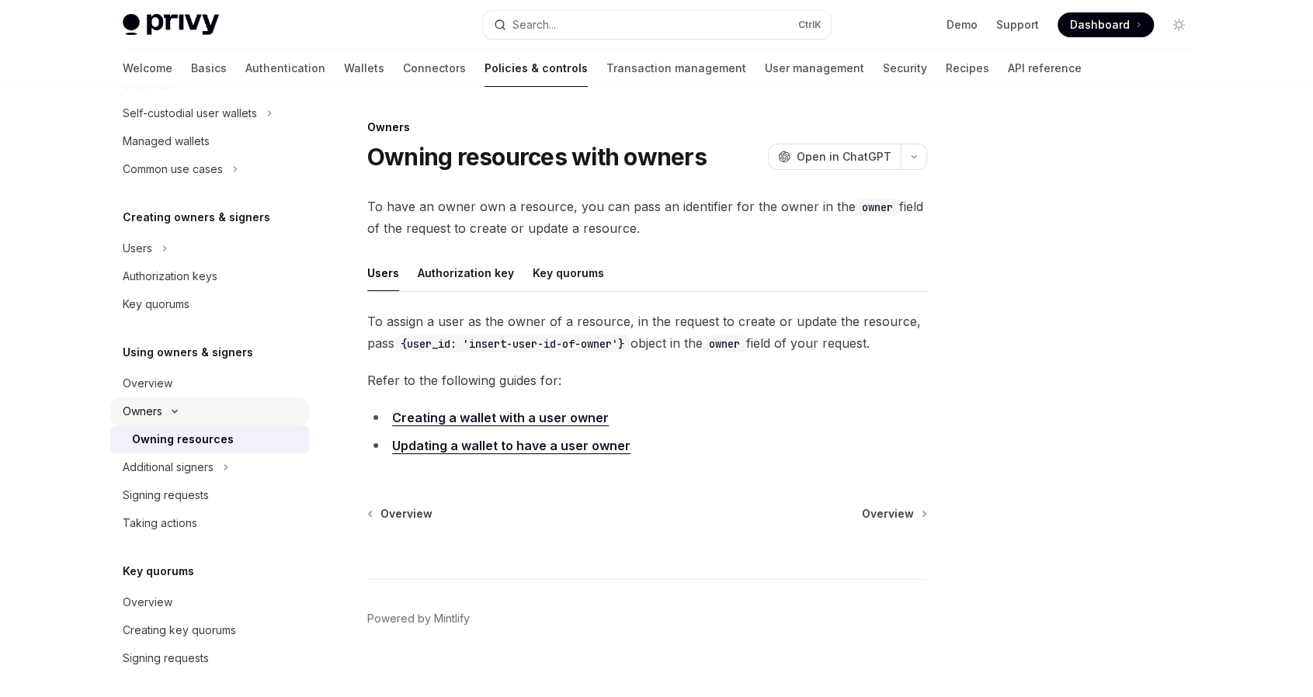
scroll to position [224, 0]
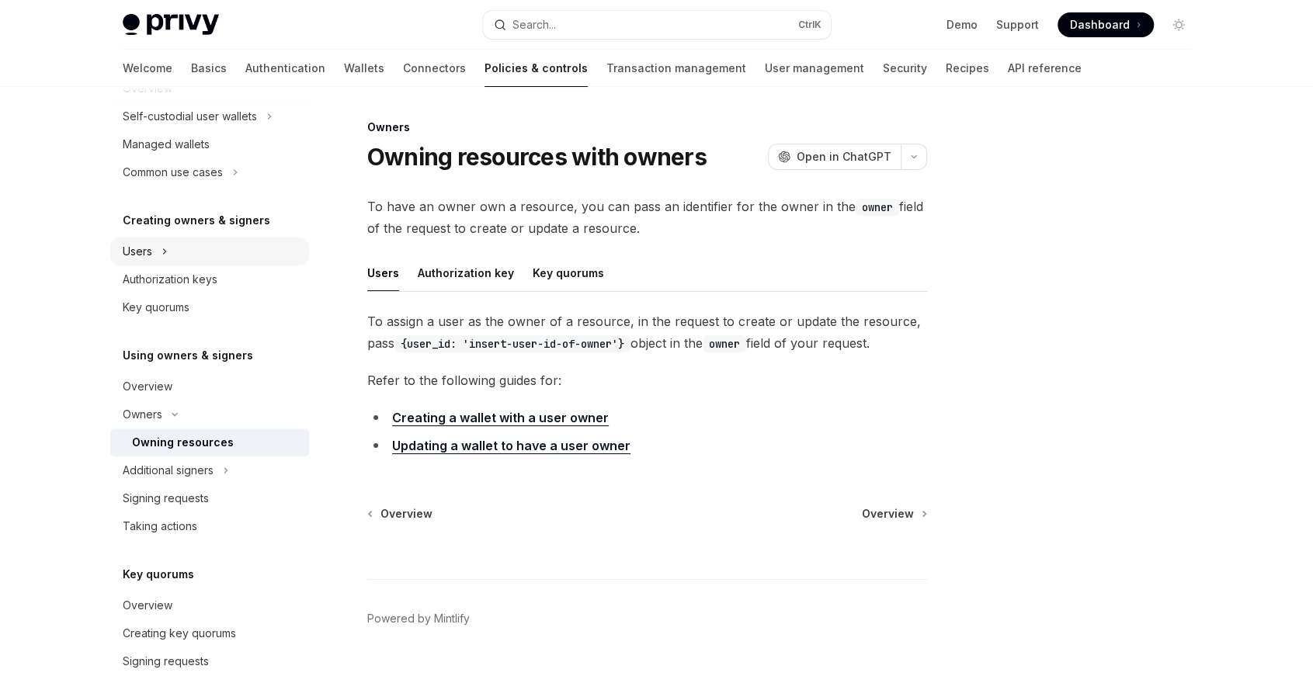
click at [172, 258] on button "Users" at bounding box center [209, 252] width 199 height 28
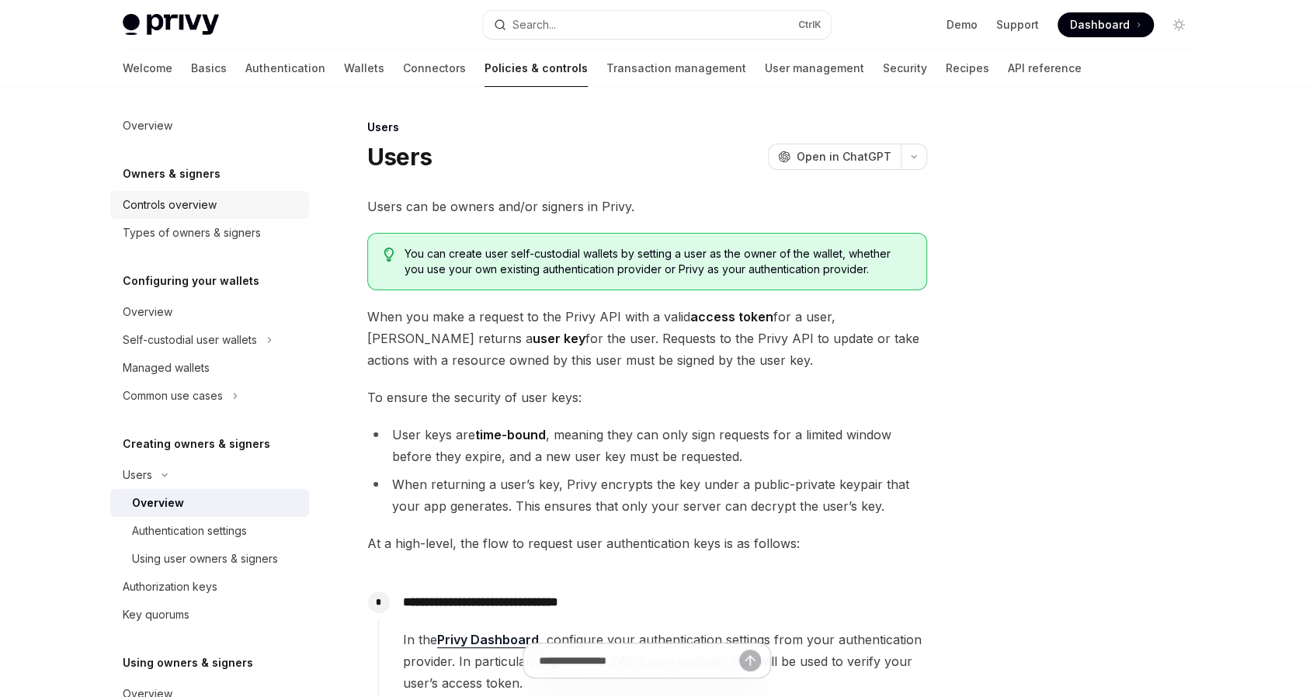
click at [179, 218] on link "Controls overview" at bounding box center [209, 205] width 199 height 28
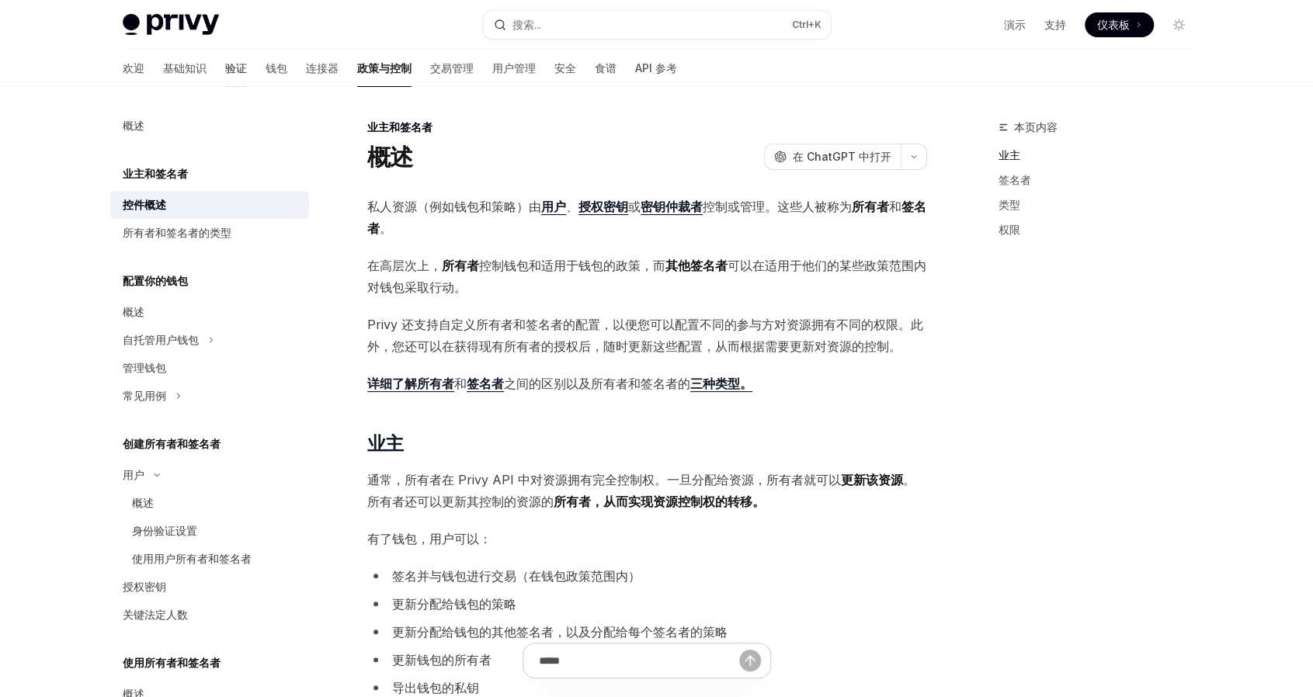
click at [225, 65] on font "验证" at bounding box center [236, 67] width 22 height 13
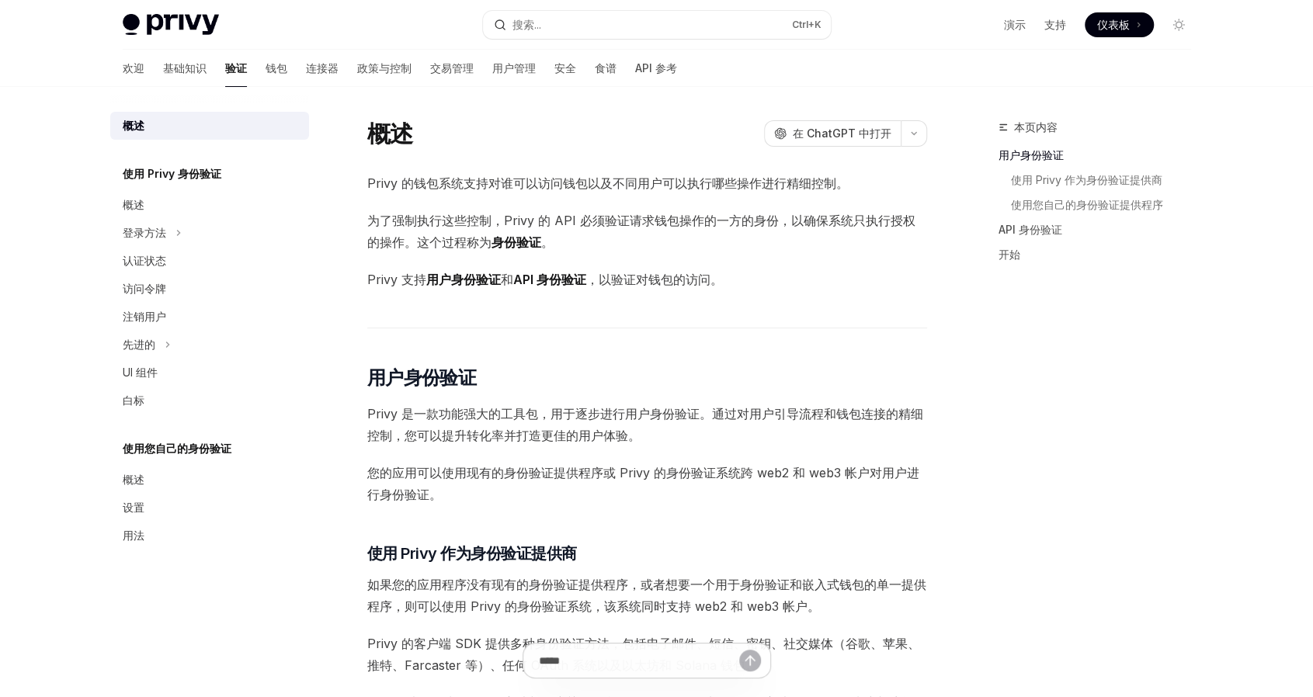
click at [199, 21] on img at bounding box center [171, 25] width 96 height 22
type textarea "*"
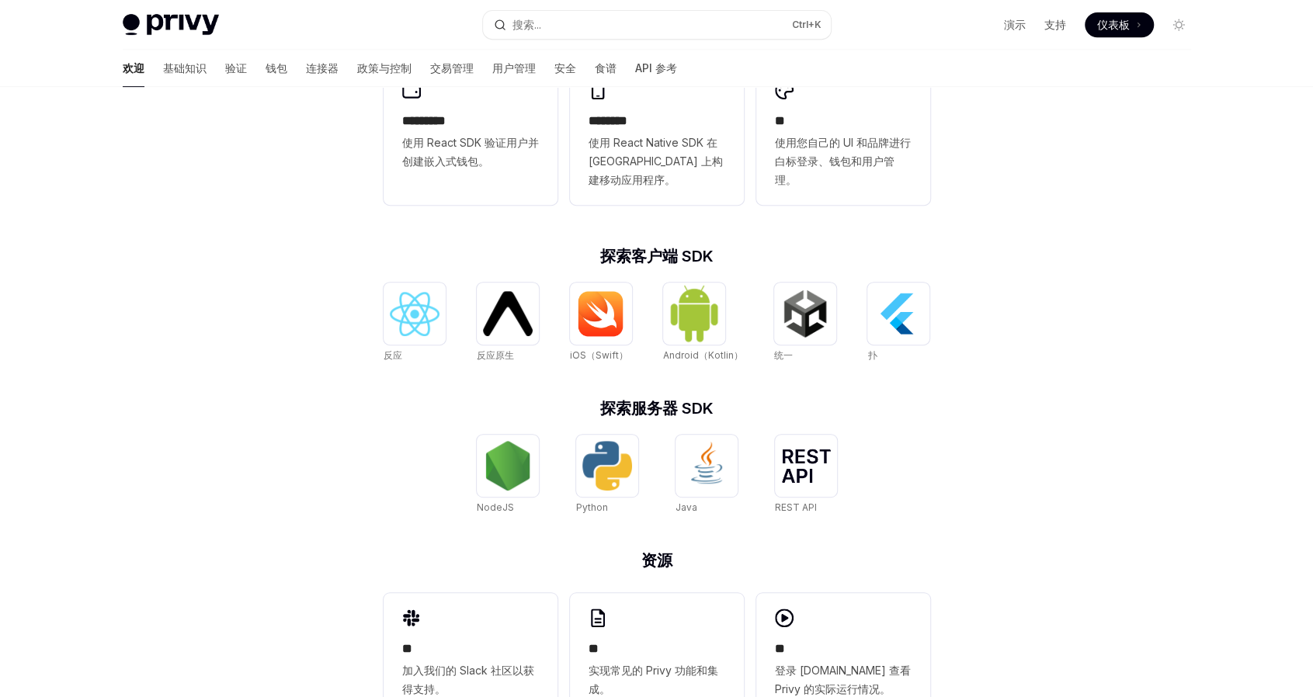
scroll to position [519, 0]
